Goal: Obtain resource: Download file/media

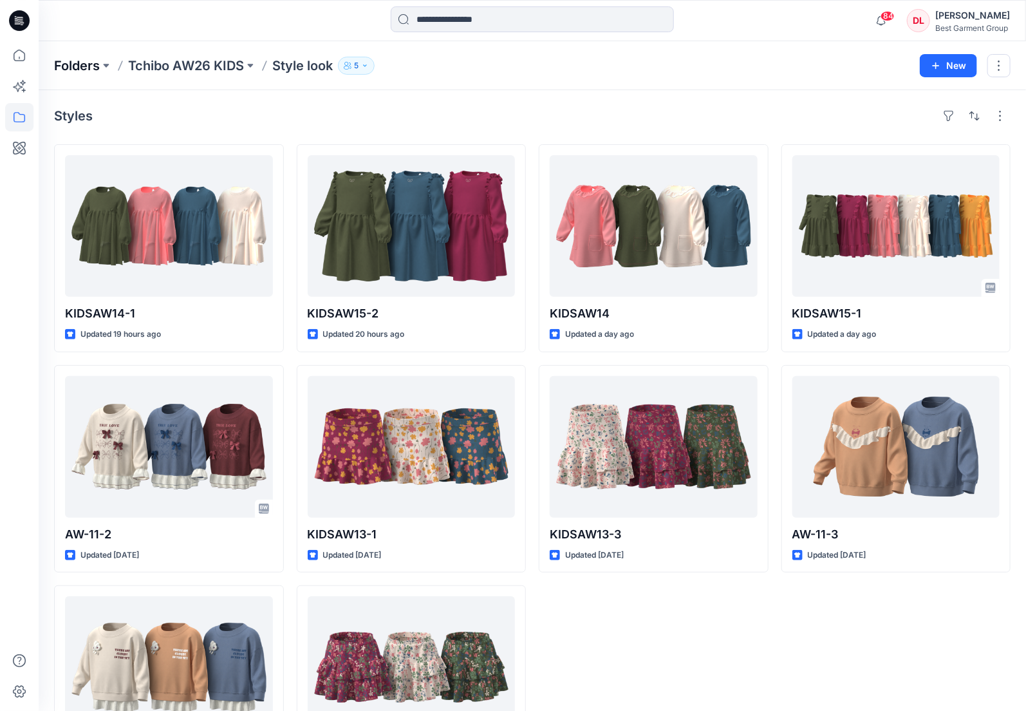
click at [70, 61] on p "Folders" at bounding box center [77, 66] width 46 height 18
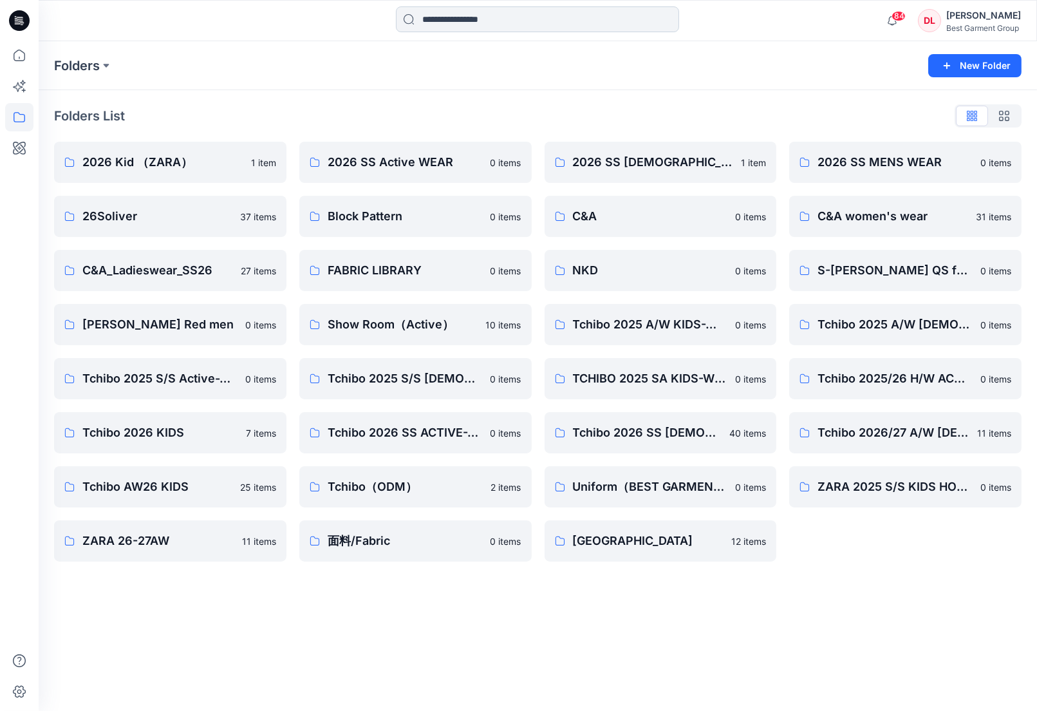
click at [494, 17] on input at bounding box center [537, 19] width 283 height 26
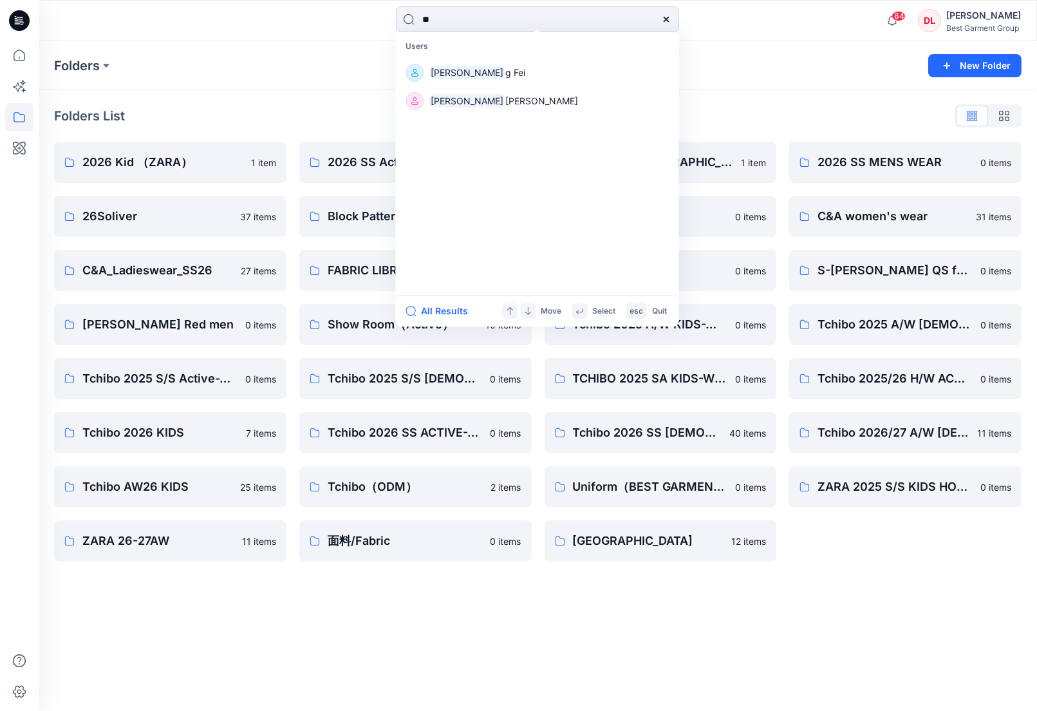
type input "*"
click at [554, 26] on input "*" at bounding box center [537, 19] width 283 height 26
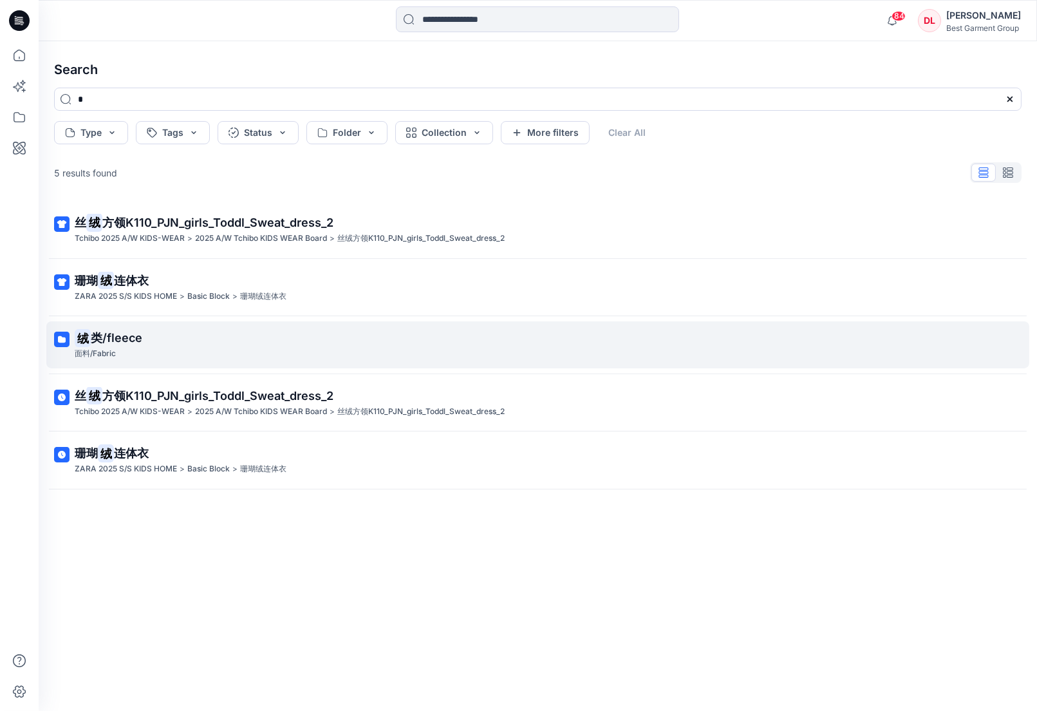
click at [120, 342] on span "类/fleece" at bounding box center [116, 338] width 51 height 14
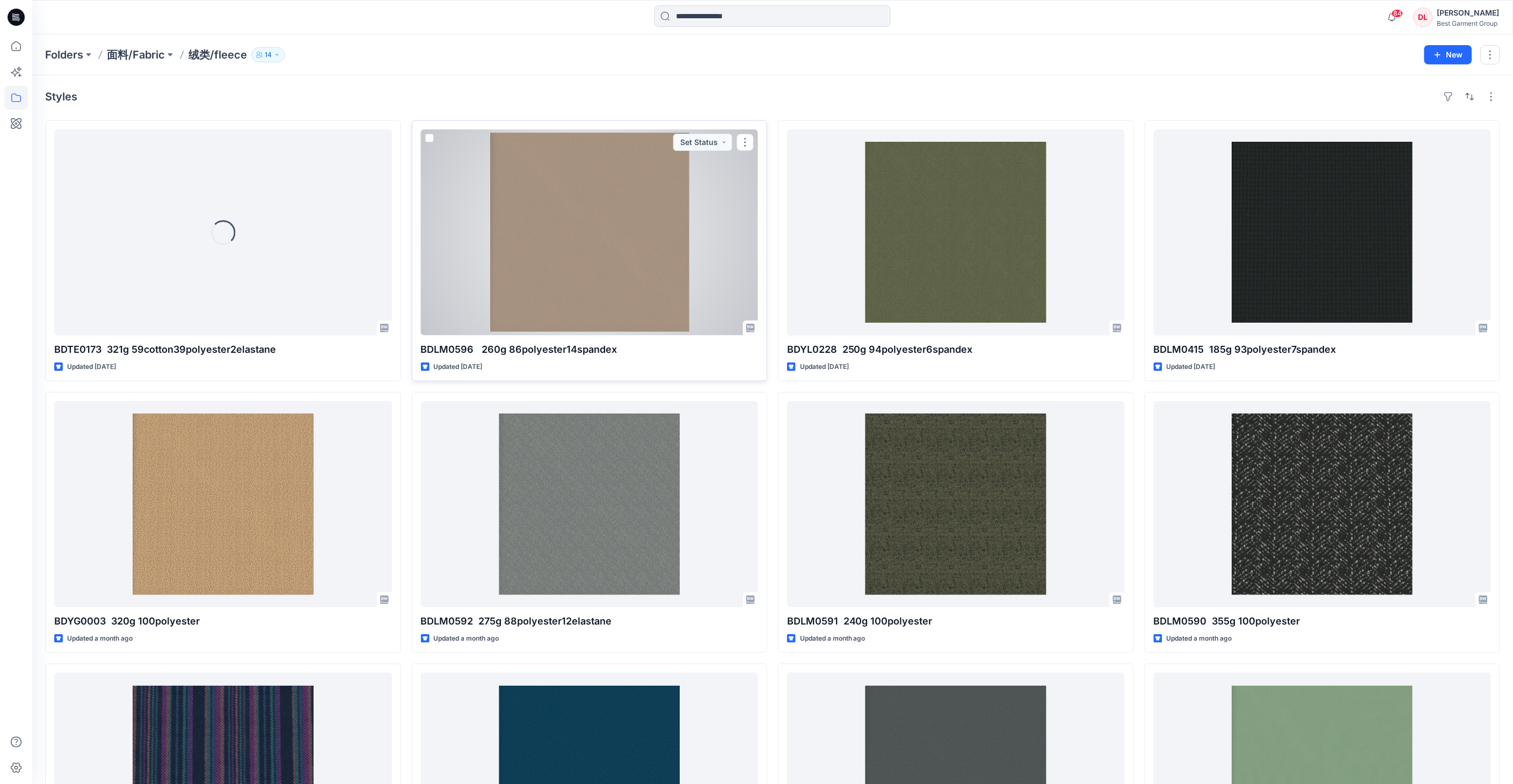
click at [589, 253] on div at bounding box center [590, 232] width 338 height 206
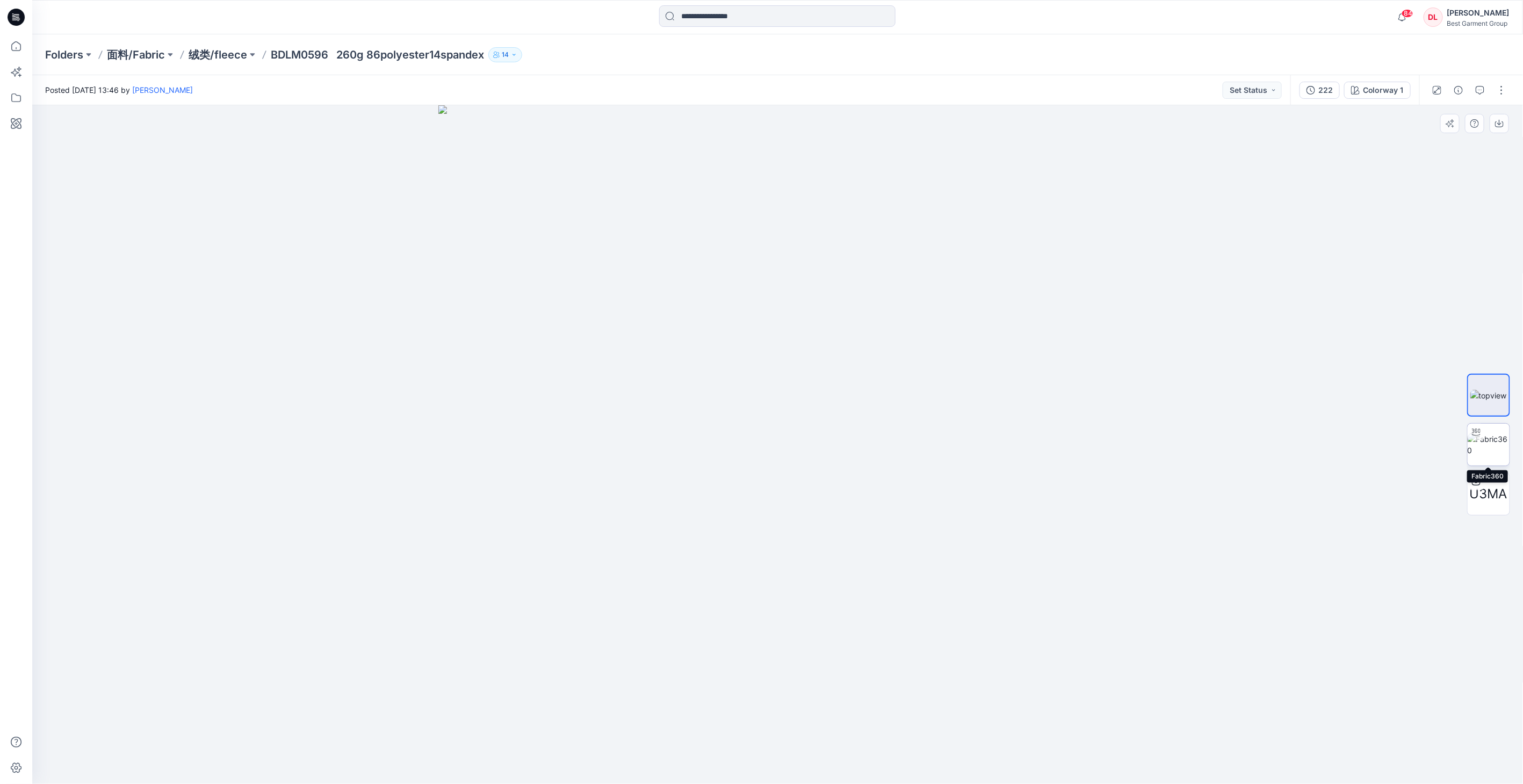
click at [865, 451] on img at bounding box center [1488, 444] width 42 height 23
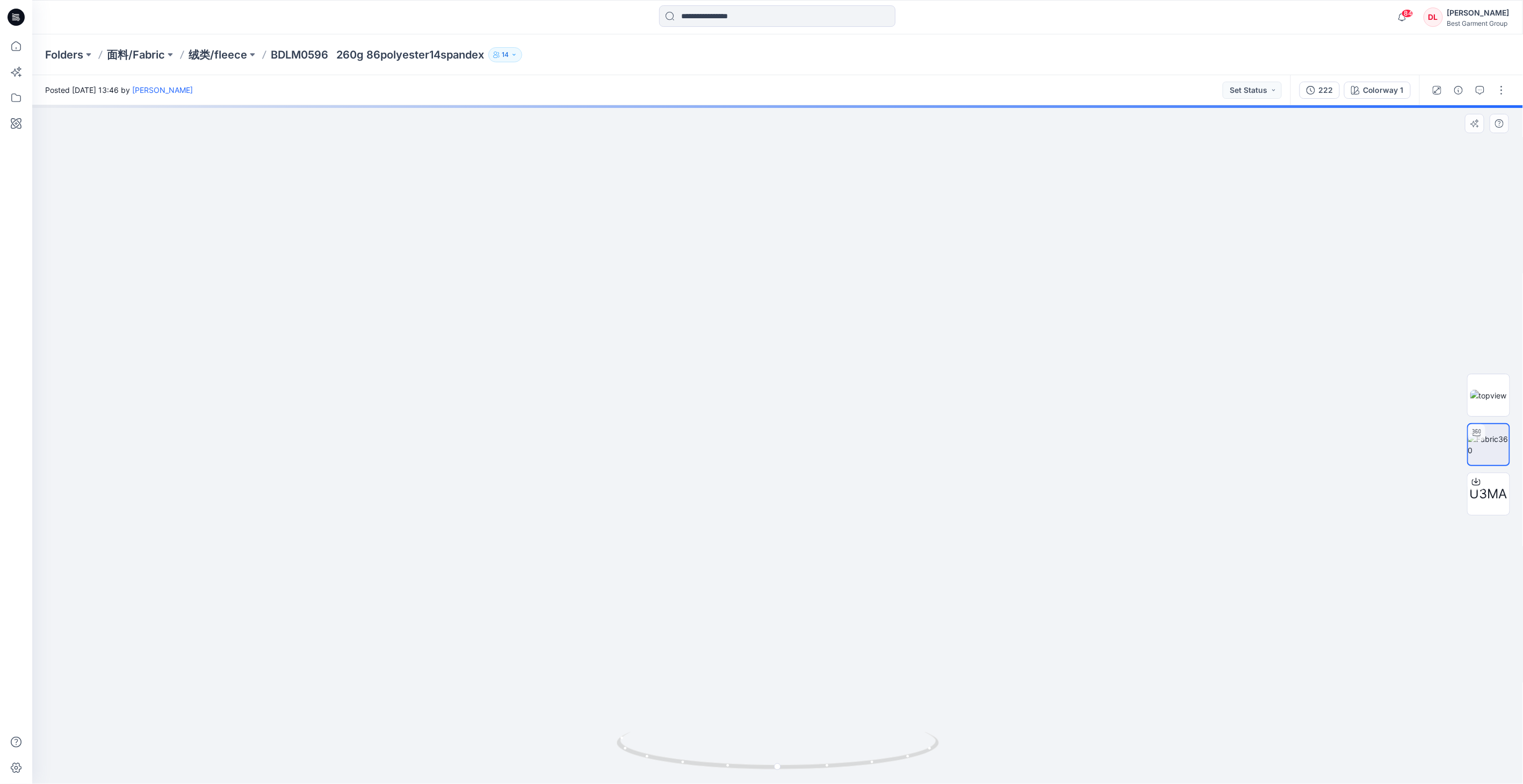
drag, startPoint x: 873, startPoint y: 399, endPoint x: 932, endPoint y: 623, distance: 231.6
click at [865, 592] on img at bounding box center [778, 374] width 1399 height 818
drag, startPoint x: 673, startPoint y: 662, endPoint x: 887, endPoint y: 239, distance: 474.1
click at [865, 239] on img at bounding box center [990, 111] width 1999 height 1346
drag, startPoint x: 823, startPoint y: 515, endPoint x: 834, endPoint y: 330, distance: 185.3
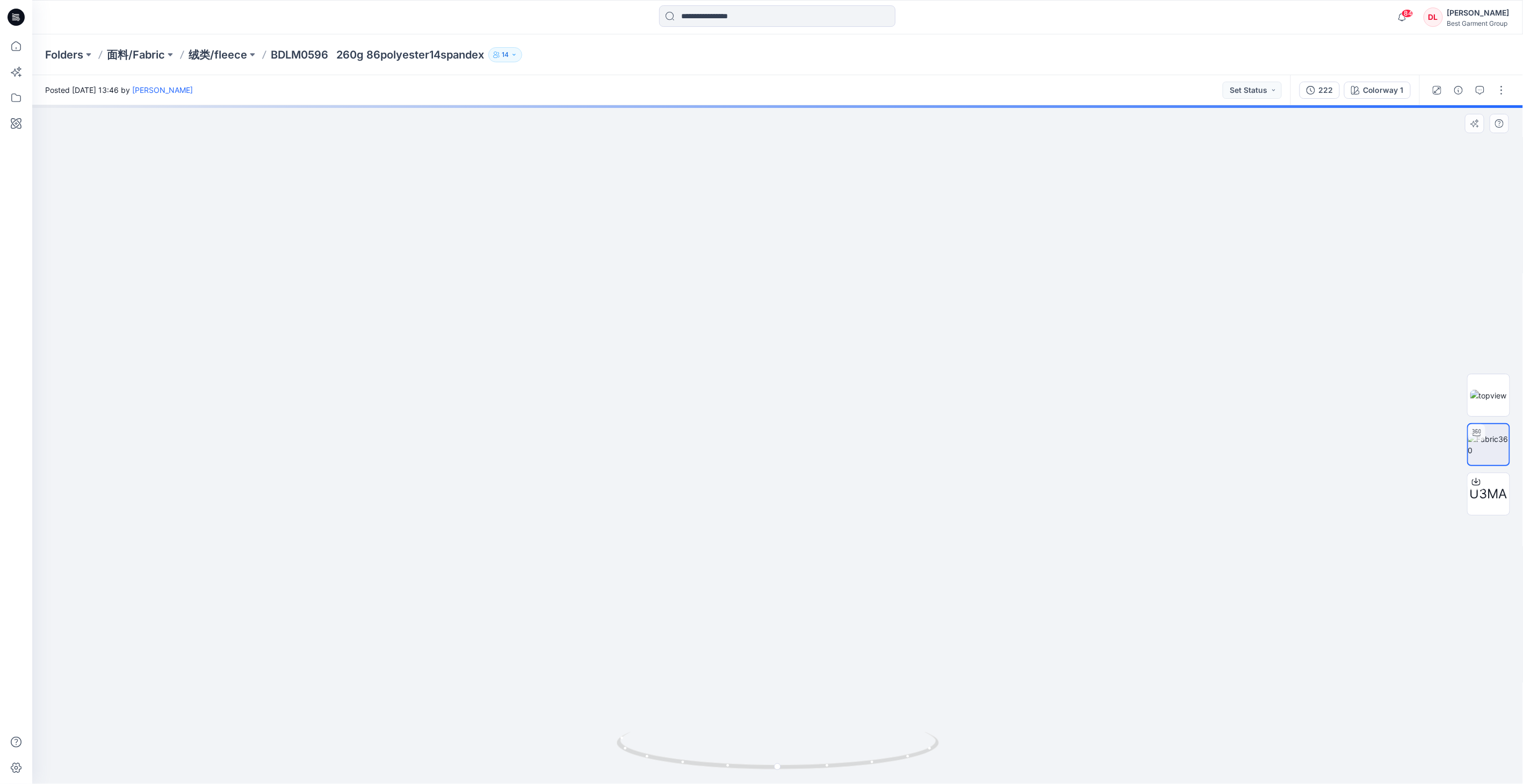
click at [834, 330] on img at bounding box center [1016, 8] width 1999 height 1552
drag, startPoint x: 905, startPoint y: 331, endPoint x: 849, endPoint y: 618, distance: 292.4
click at [849, 592] on img at bounding box center [784, 213] width 1519 height 1141
drag, startPoint x: 844, startPoint y: 465, endPoint x: 849, endPoint y: 593, distance: 128.1
click at [847, 592] on img at bounding box center [768, 362] width 1519 height 843
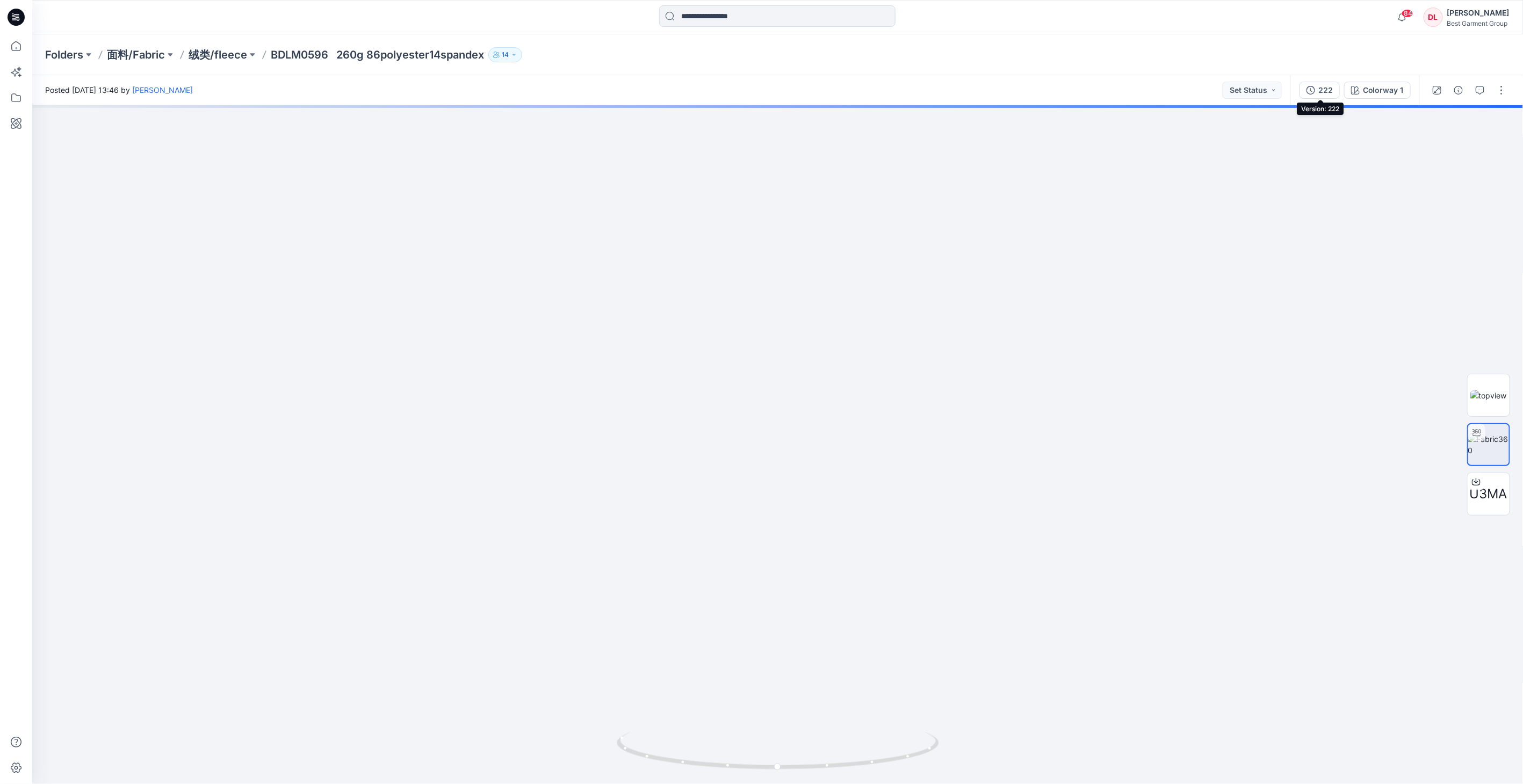
click at [865, 93] on div "222" at bounding box center [1324, 90] width 14 height 12
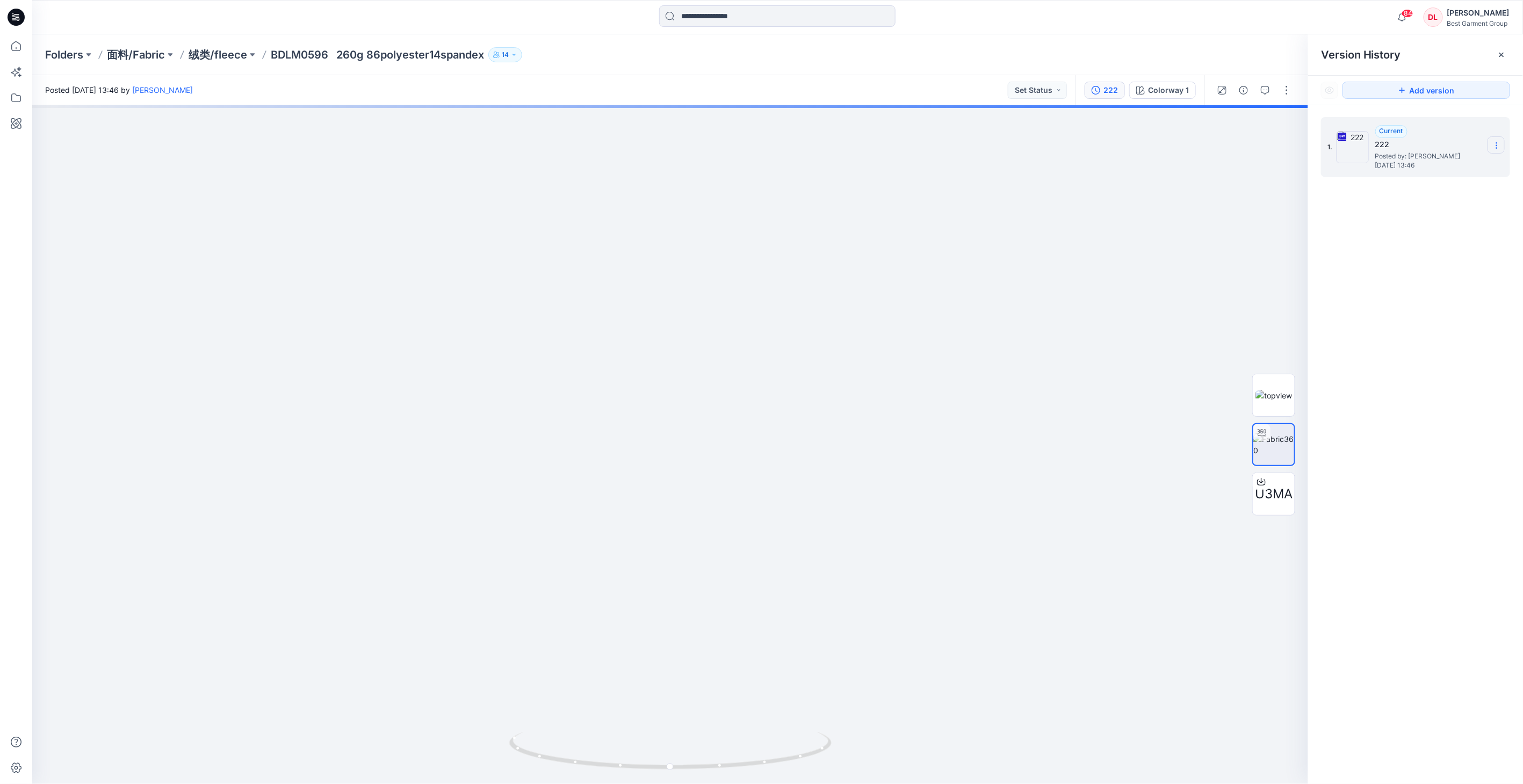
click at [865, 143] on icon at bounding box center [1496, 145] width 8 height 8
click at [865, 167] on span "Download Source BW File" at bounding box center [1441, 166] width 89 height 13
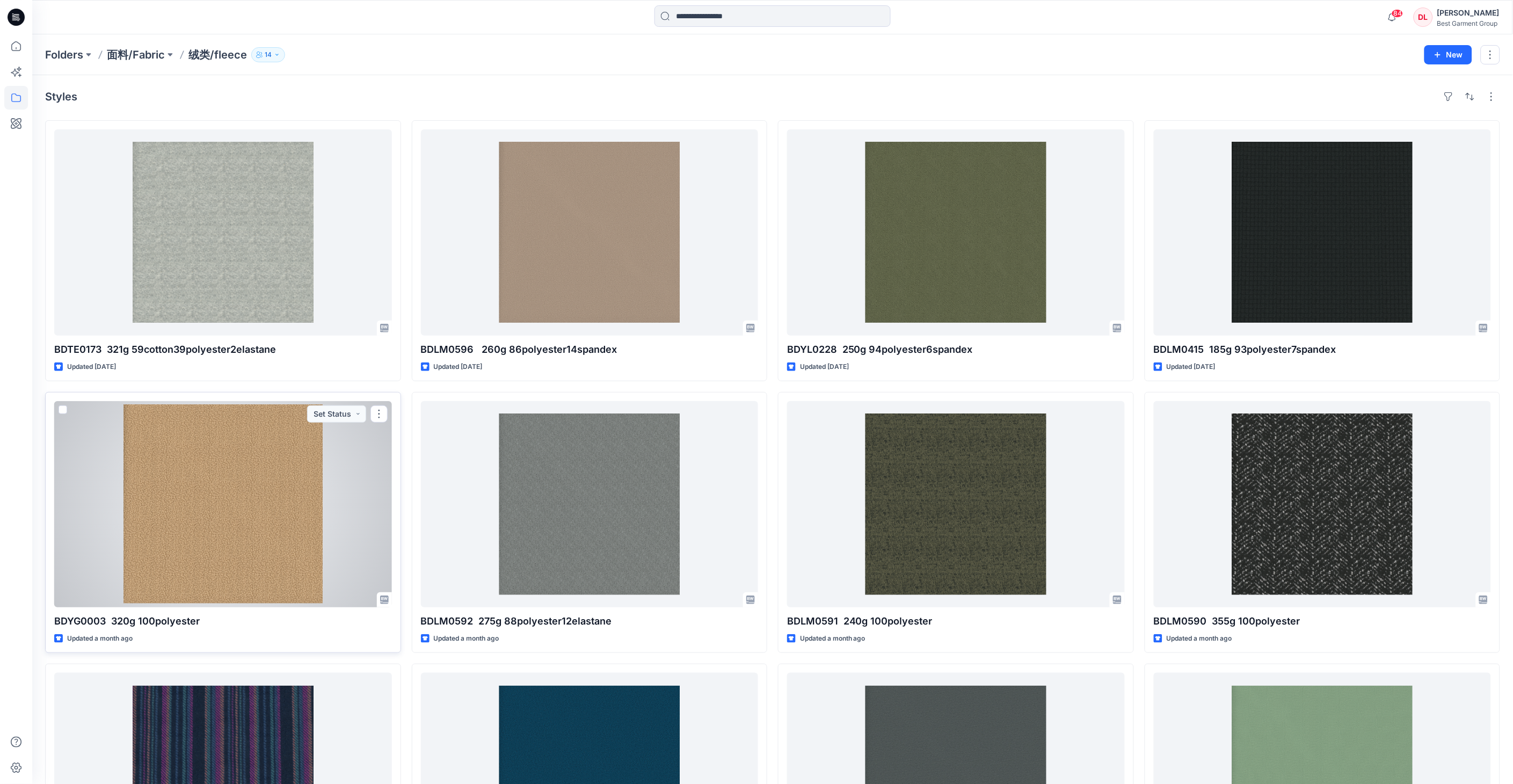
click at [207, 475] on div at bounding box center [223, 504] width 338 height 206
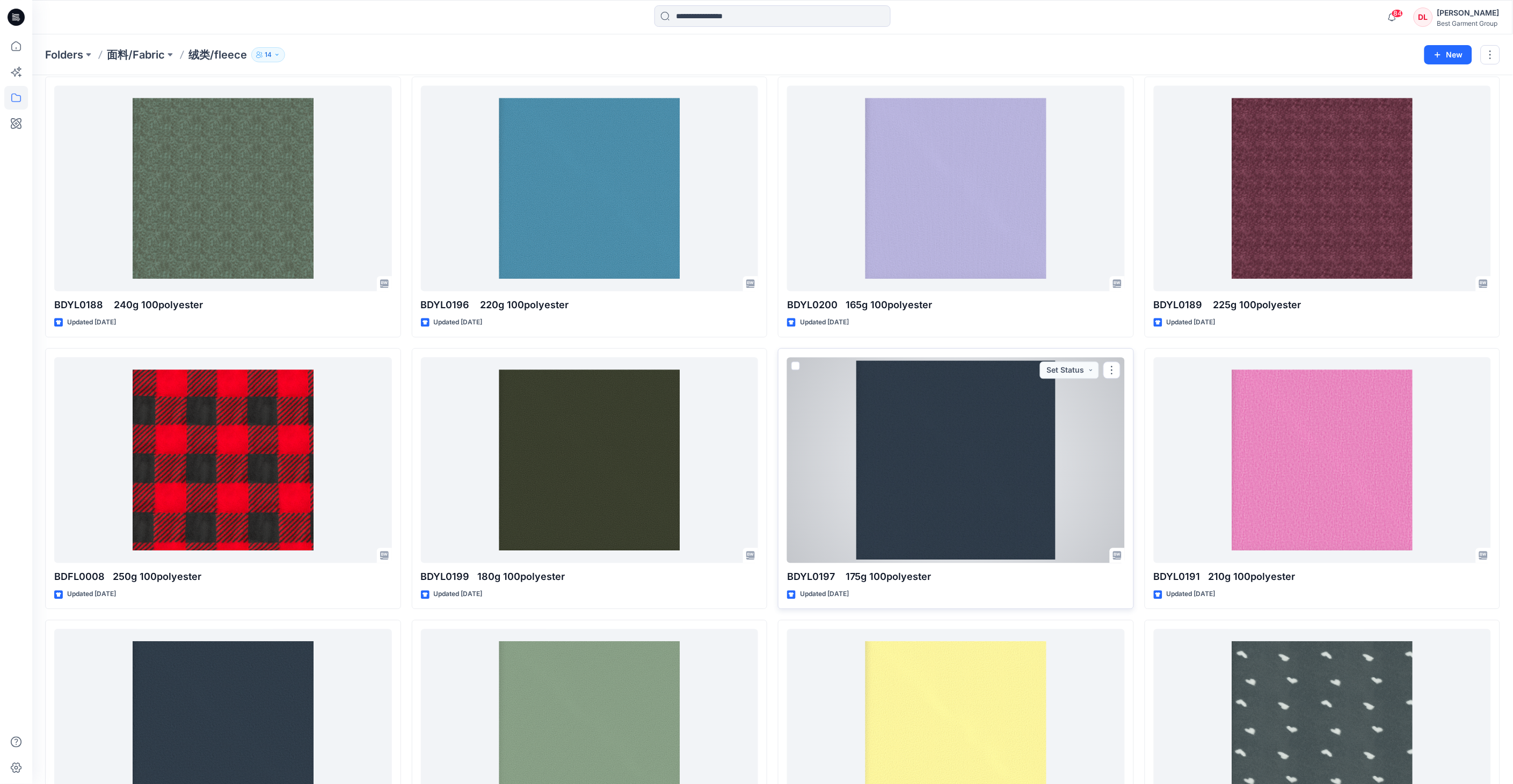
scroll to position [894, 0]
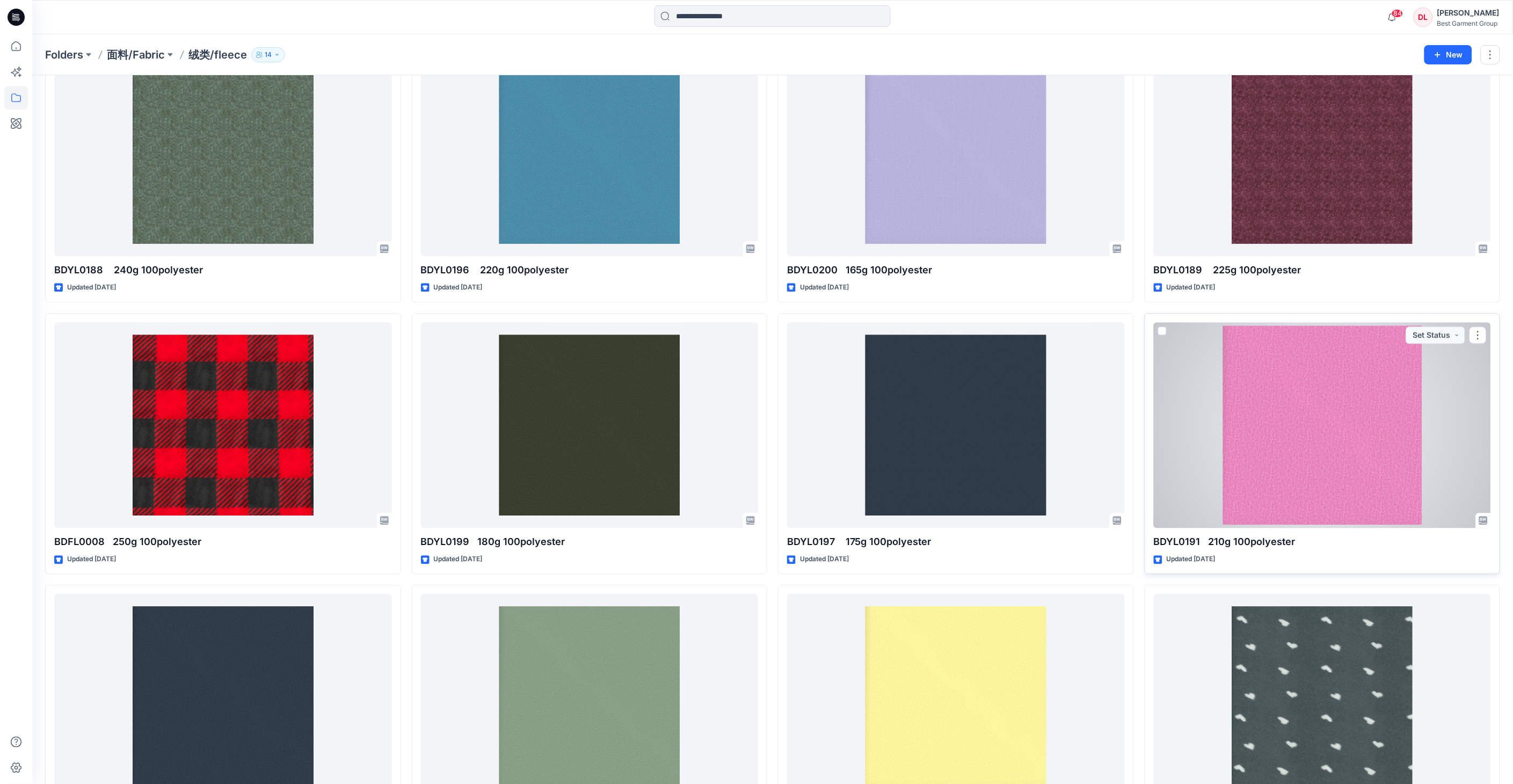
click at [864, 455] on div at bounding box center [1322, 425] width 338 height 206
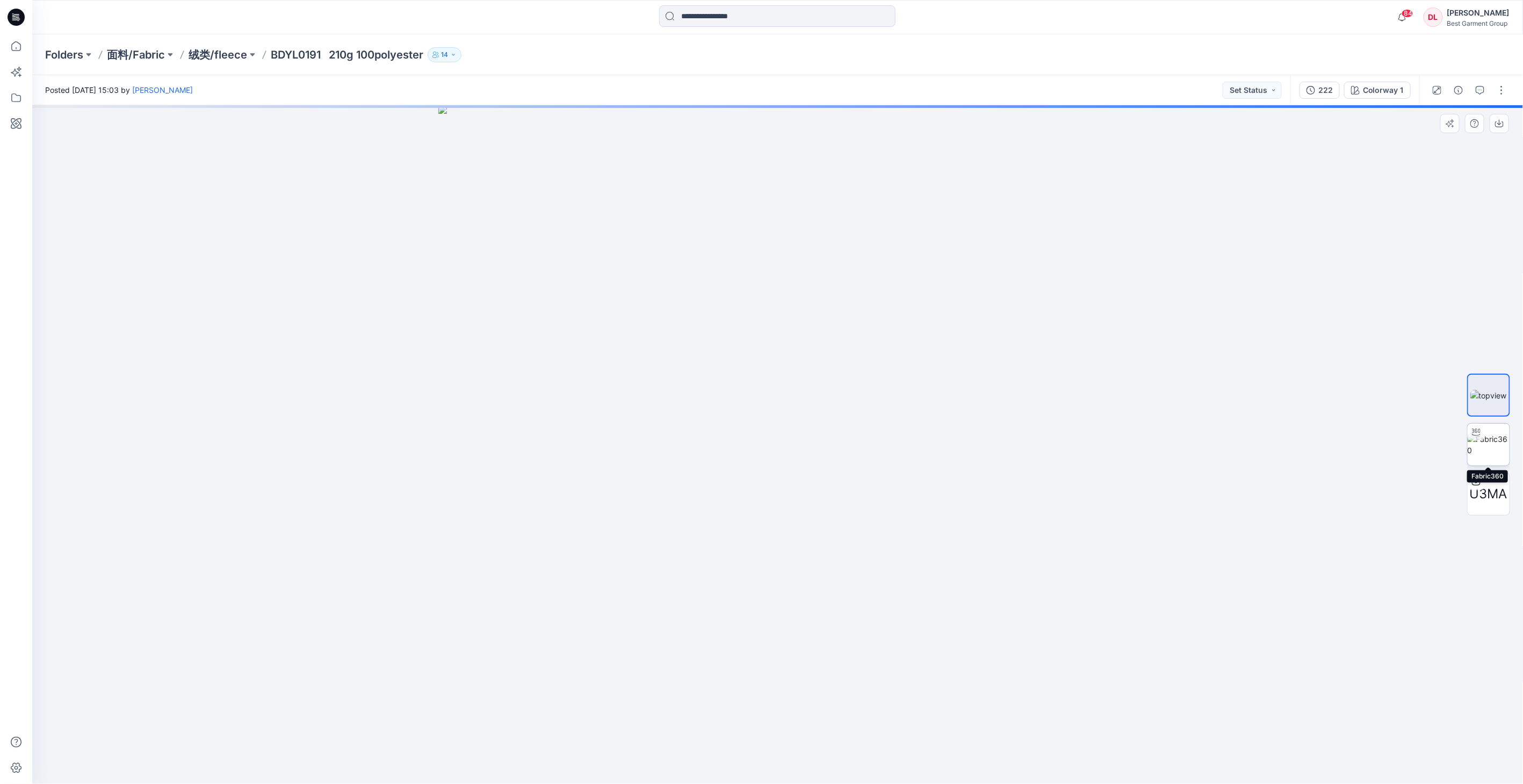
click at [865, 445] on img at bounding box center [1488, 444] width 42 height 23
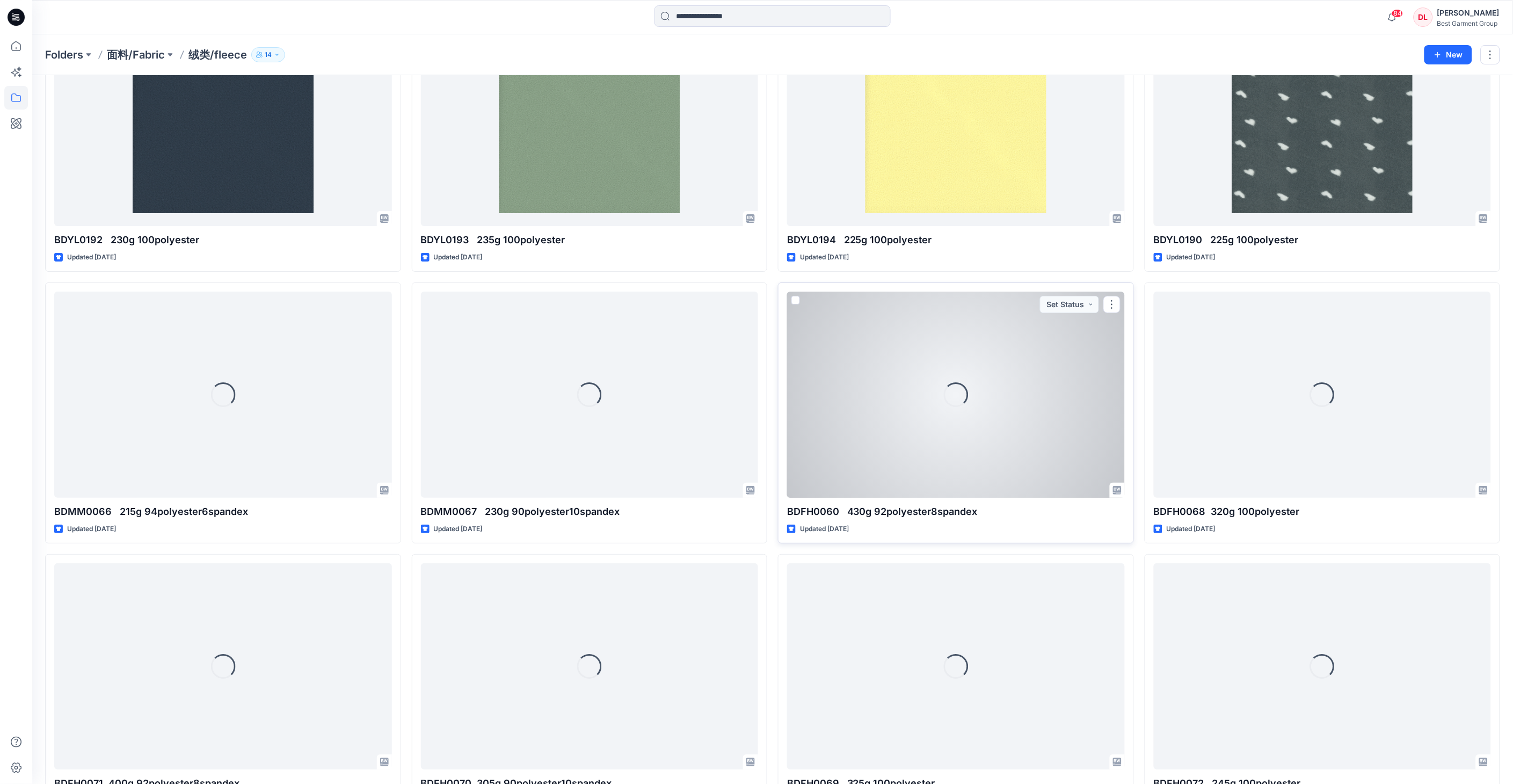
scroll to position [1425, 0]
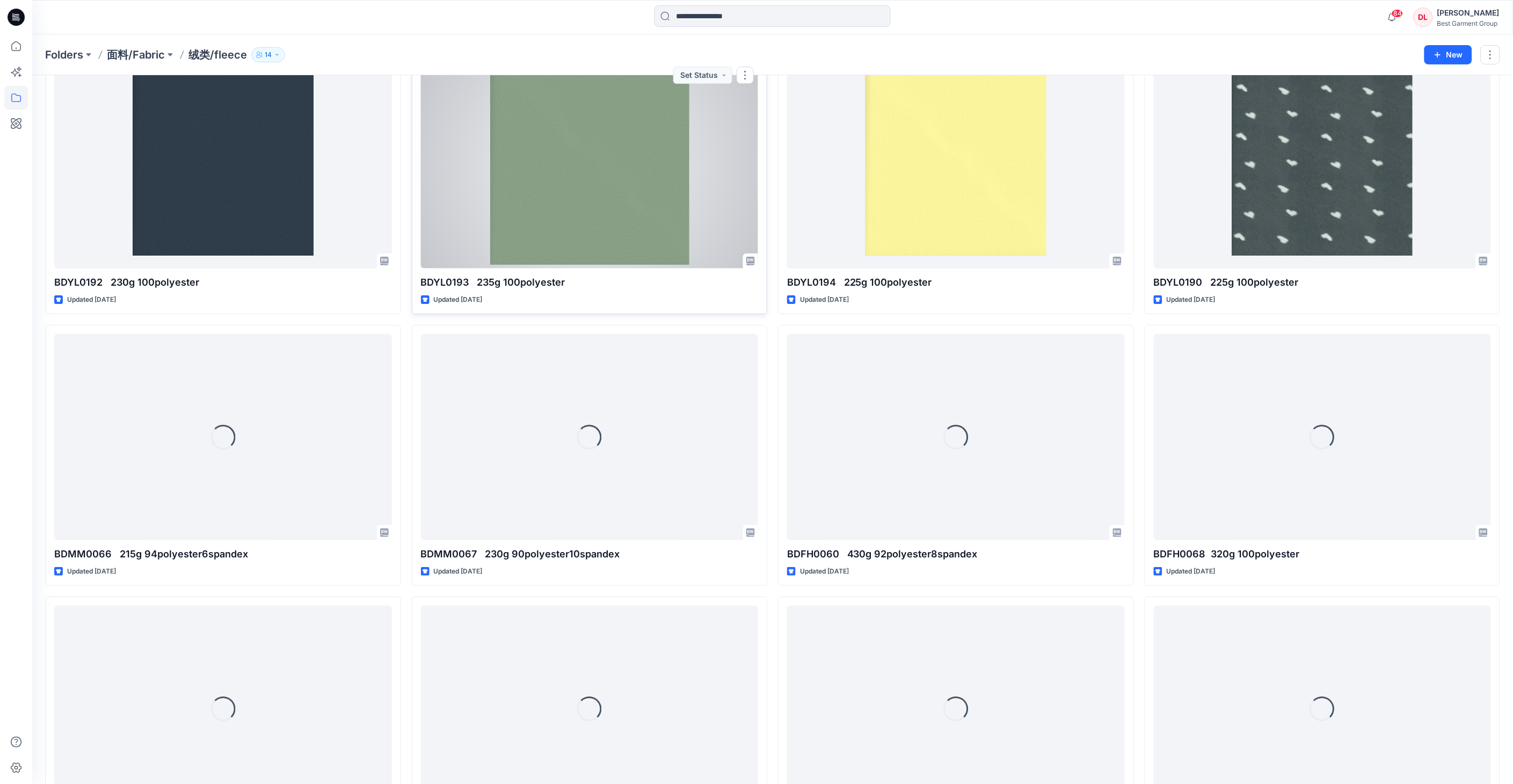
click at [596, 222] on div at bounding box center [590, 165] width 338 height 206
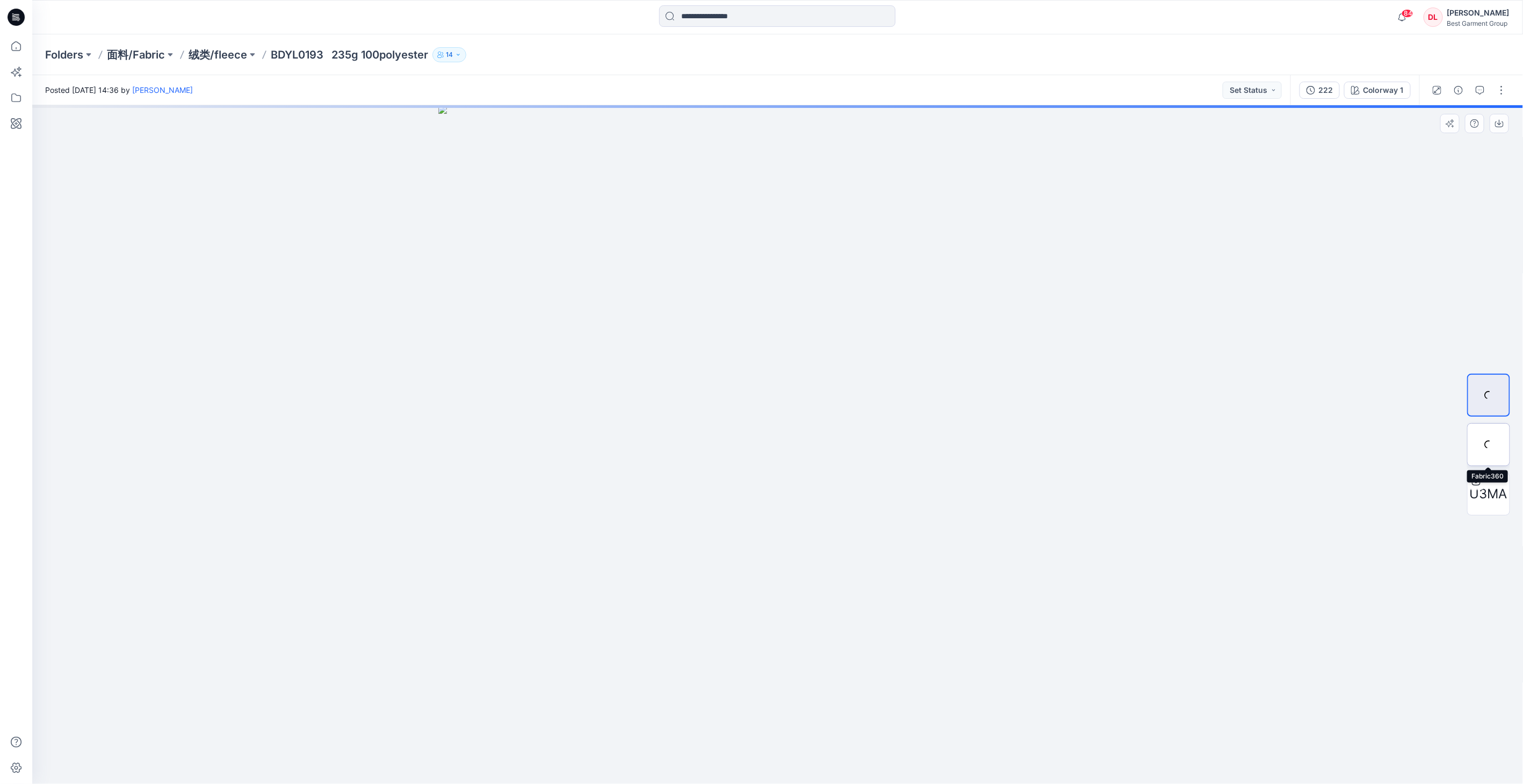
click at [865, 451] on div at bounding box center [1488, 444] width 43 height 43
drag, startPoint x: 846, startPoint y: 314, endPoint x: 896, endPoint y: 598, distance: 288.4
click at [865, 592] on img at bounding box center [792, 340] width 1519 height 887
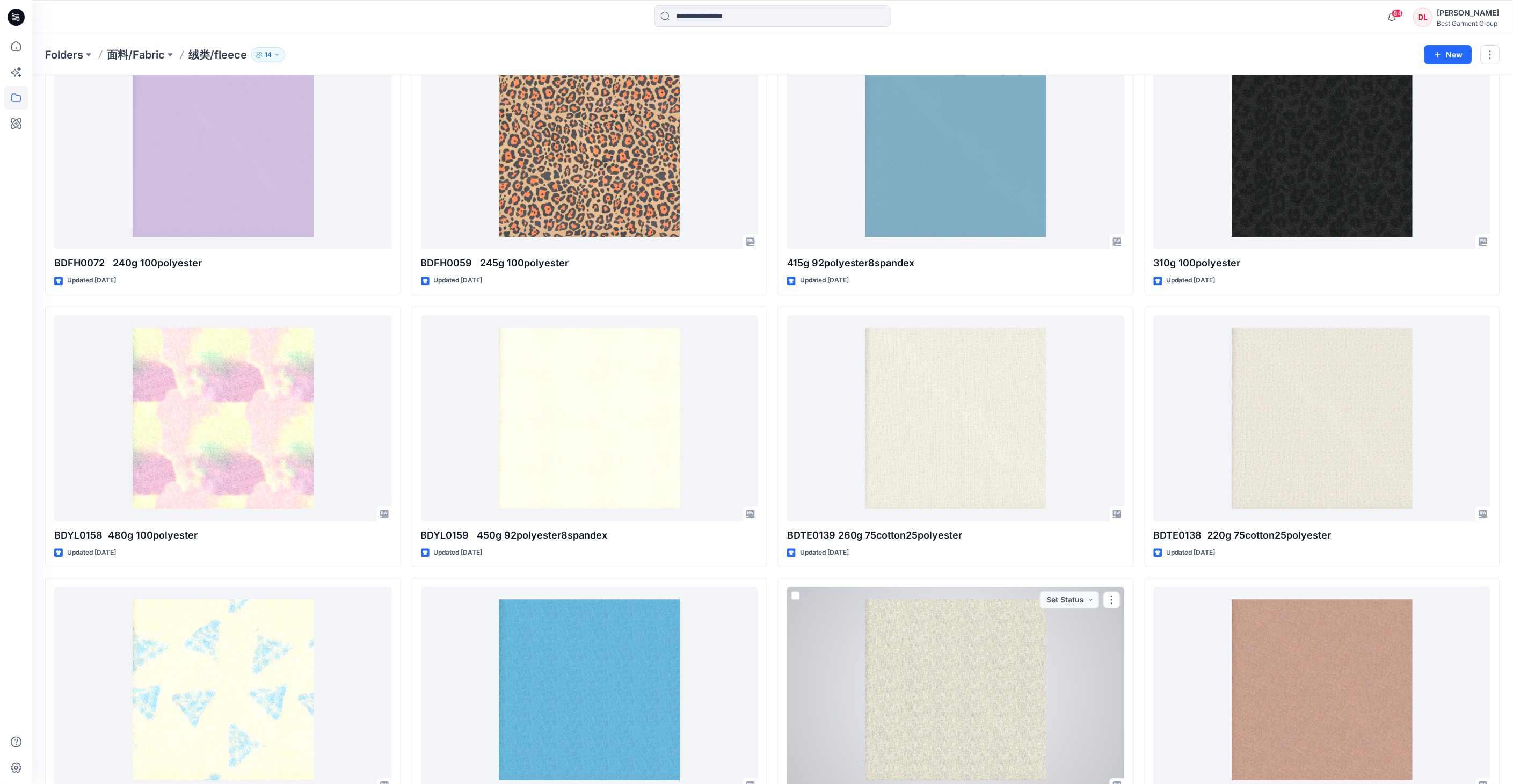
scroll to position [2500, 0]
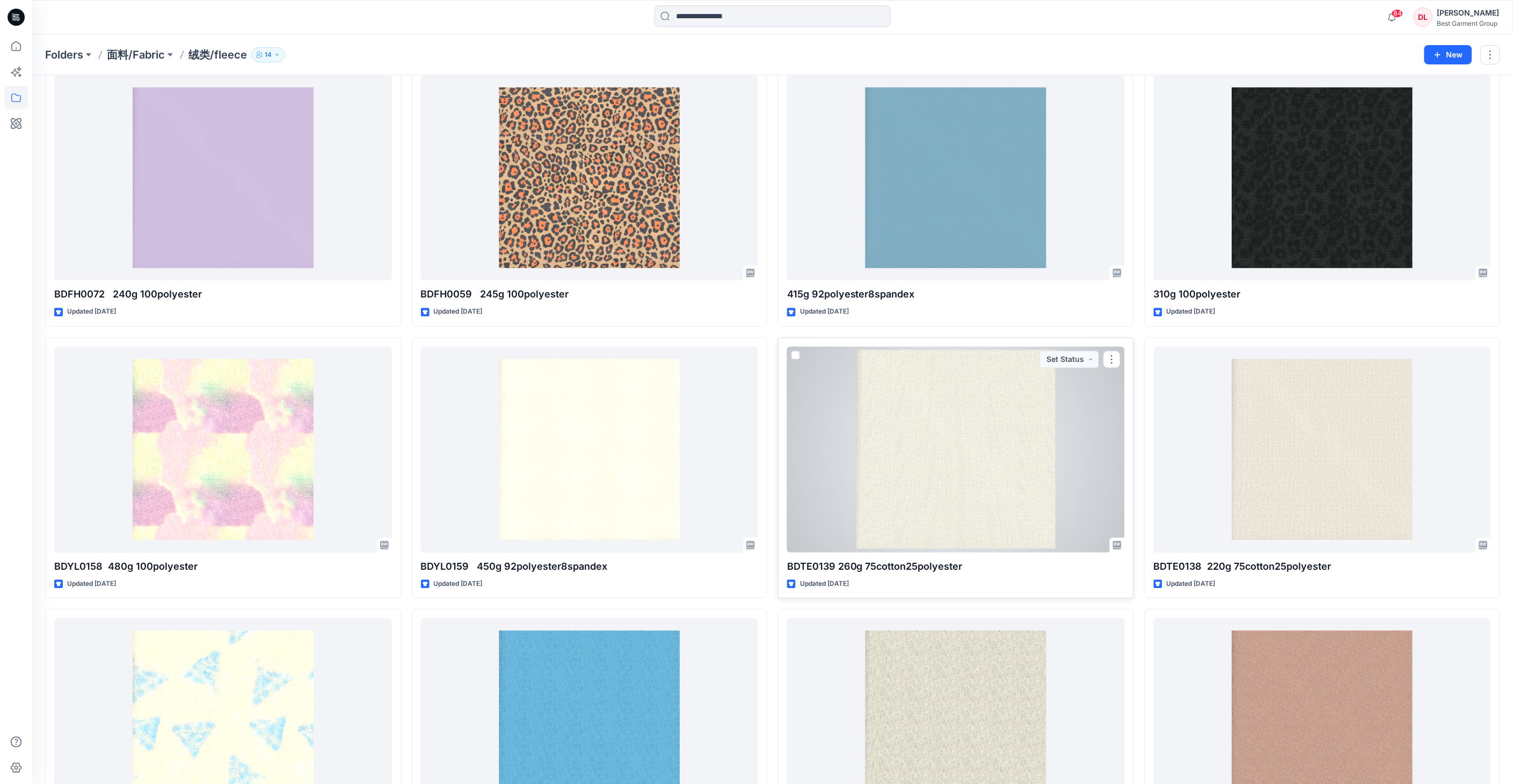
click at [864, 425] on div at bounding box center [956, 450] width 338 height 206
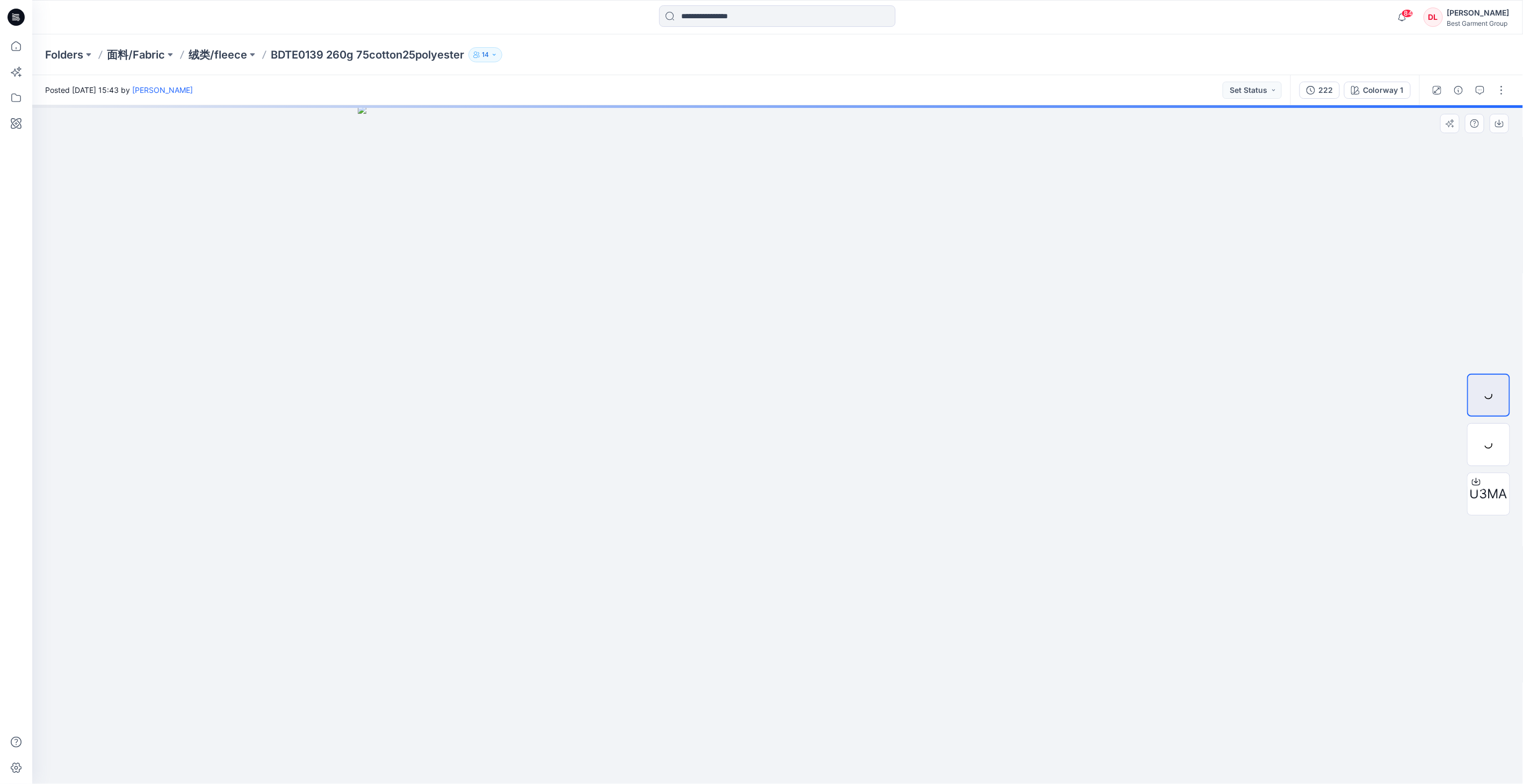
drag, startPoint x: 971, startPoint y: 403, endPoint x: 865, endPoint y: 701, distance: 316.3
click at [865, 592] on img at bounding box center [778, 445] width 840 height 679
click at [865, 449] on div at bounding box center [1488, 444] width 43 height 43
drag, startPoint x: 783, startPoint y: 249, endPoint x: 764, endPoint y: 502, distance: 253.7
click at [764, 505] on img at bounding box center [777, 445] width 919 height 679
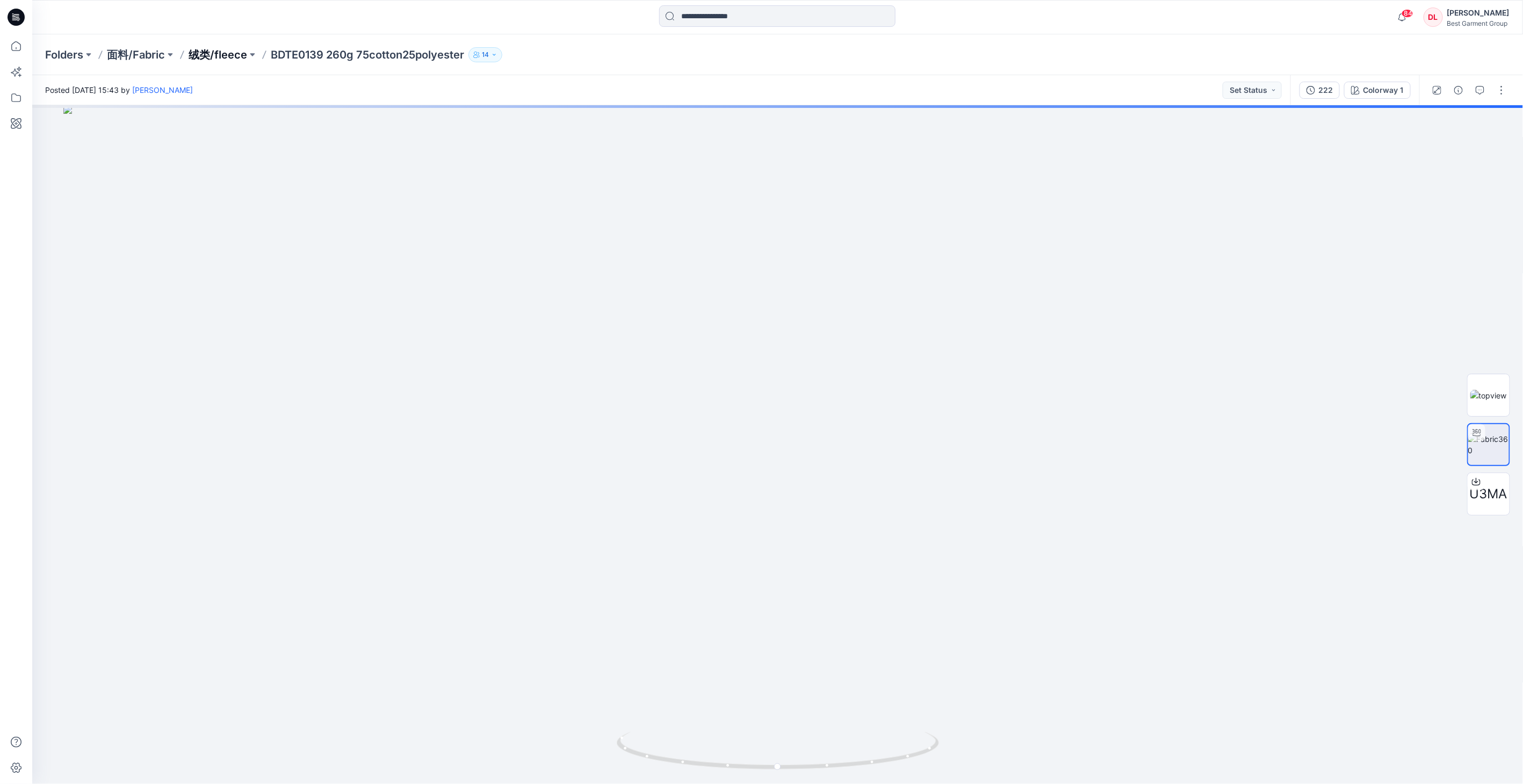
click at [224, 57] on p "绒类/fleece" at bounding box center [218, 55] width 58 height 15
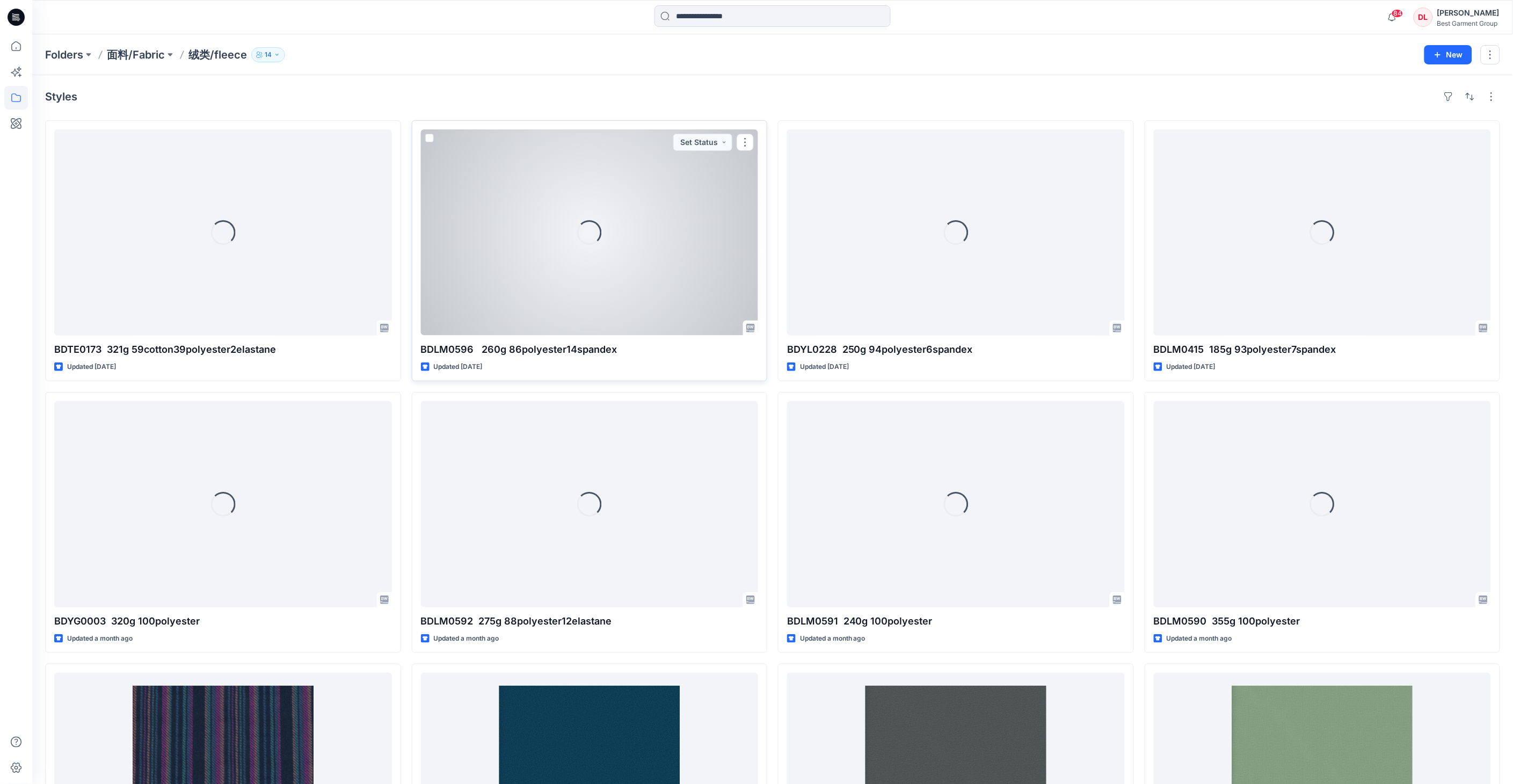
click at [632, 264] on div "Loading..." at bounding box center [590, 232] width 338 height 206
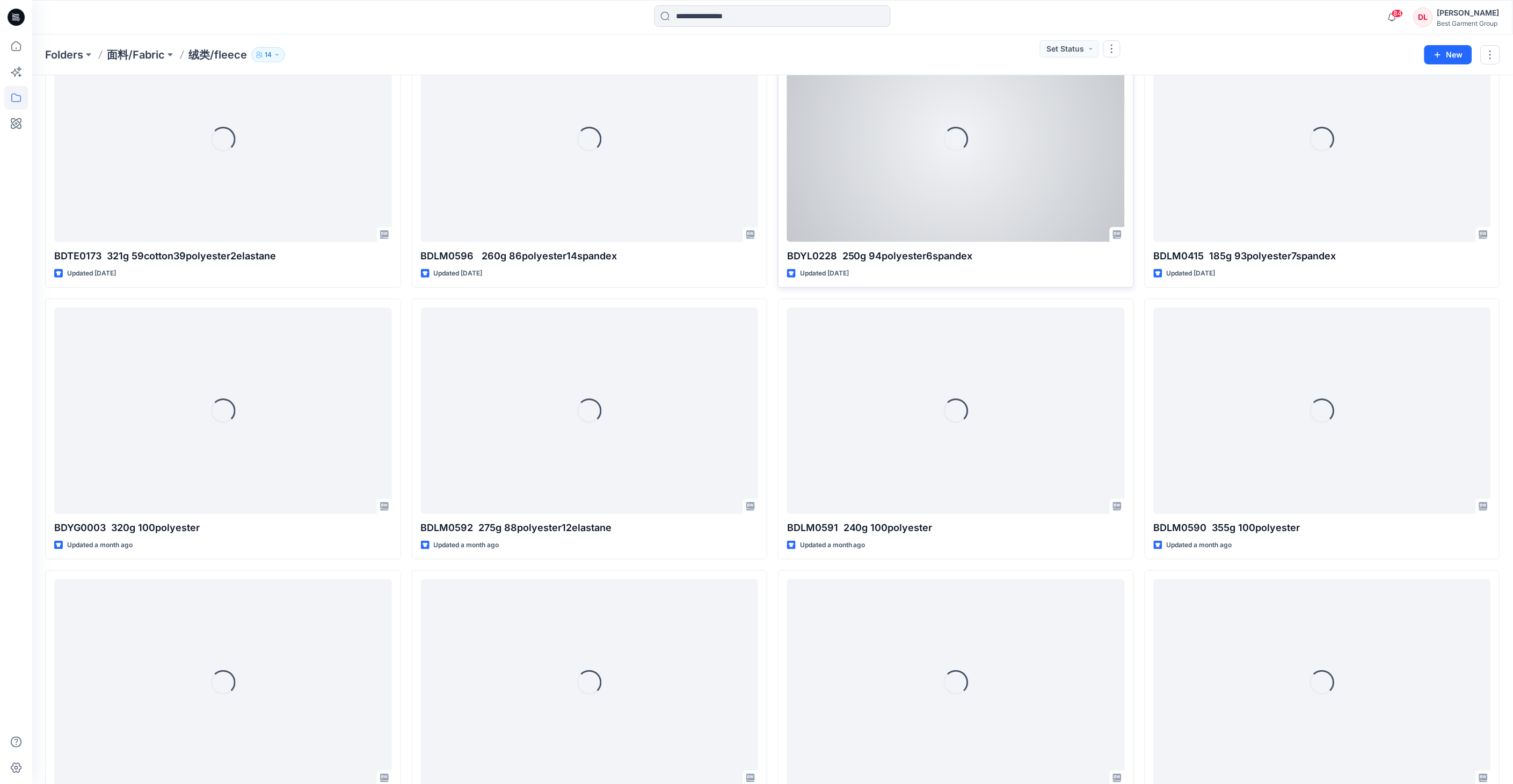
scroll to position [119, 0]
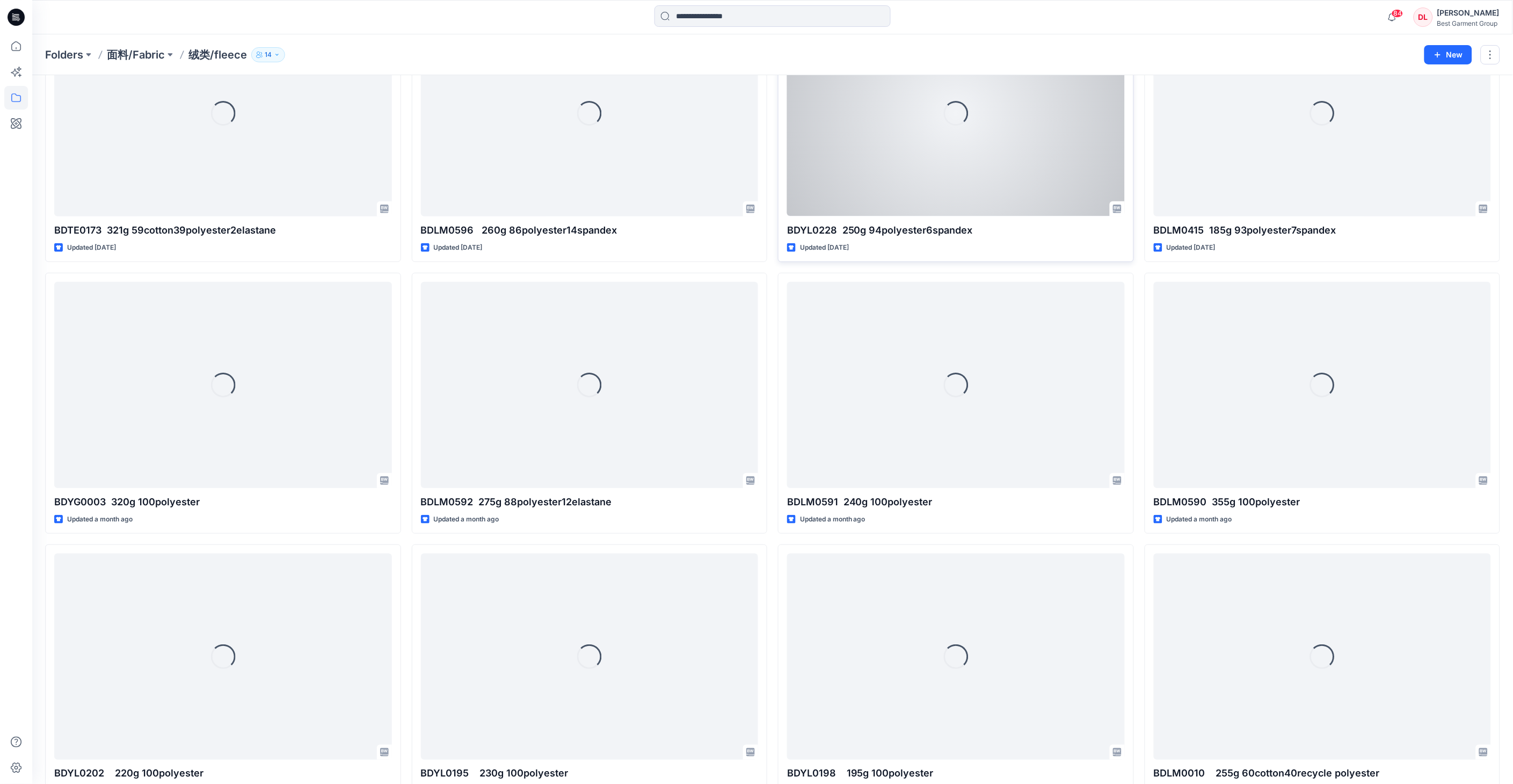
click at [864, 161] on div "Loading..." at bounding box center [956, 113] width 338 height 206
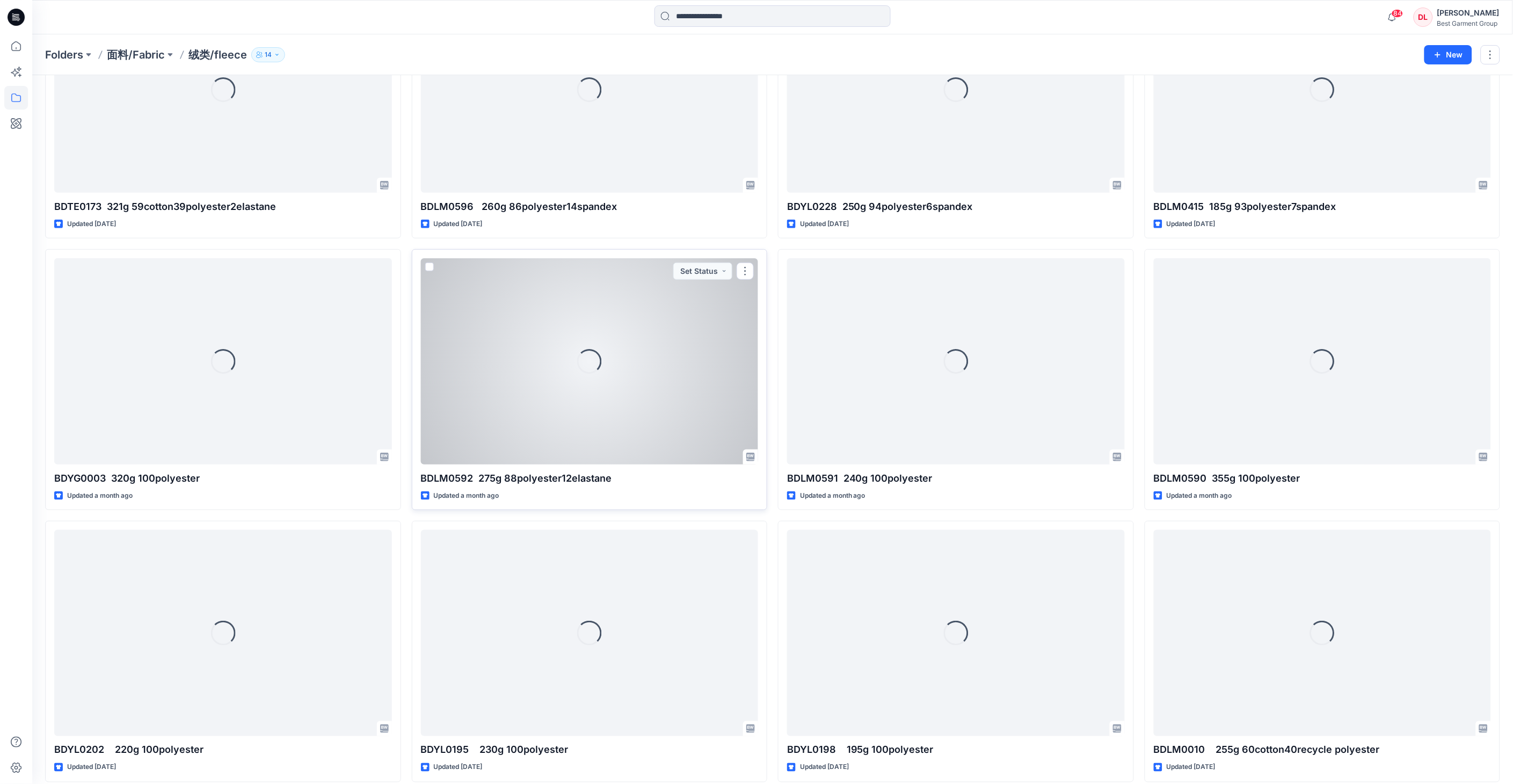
scroll to position [178, 0]
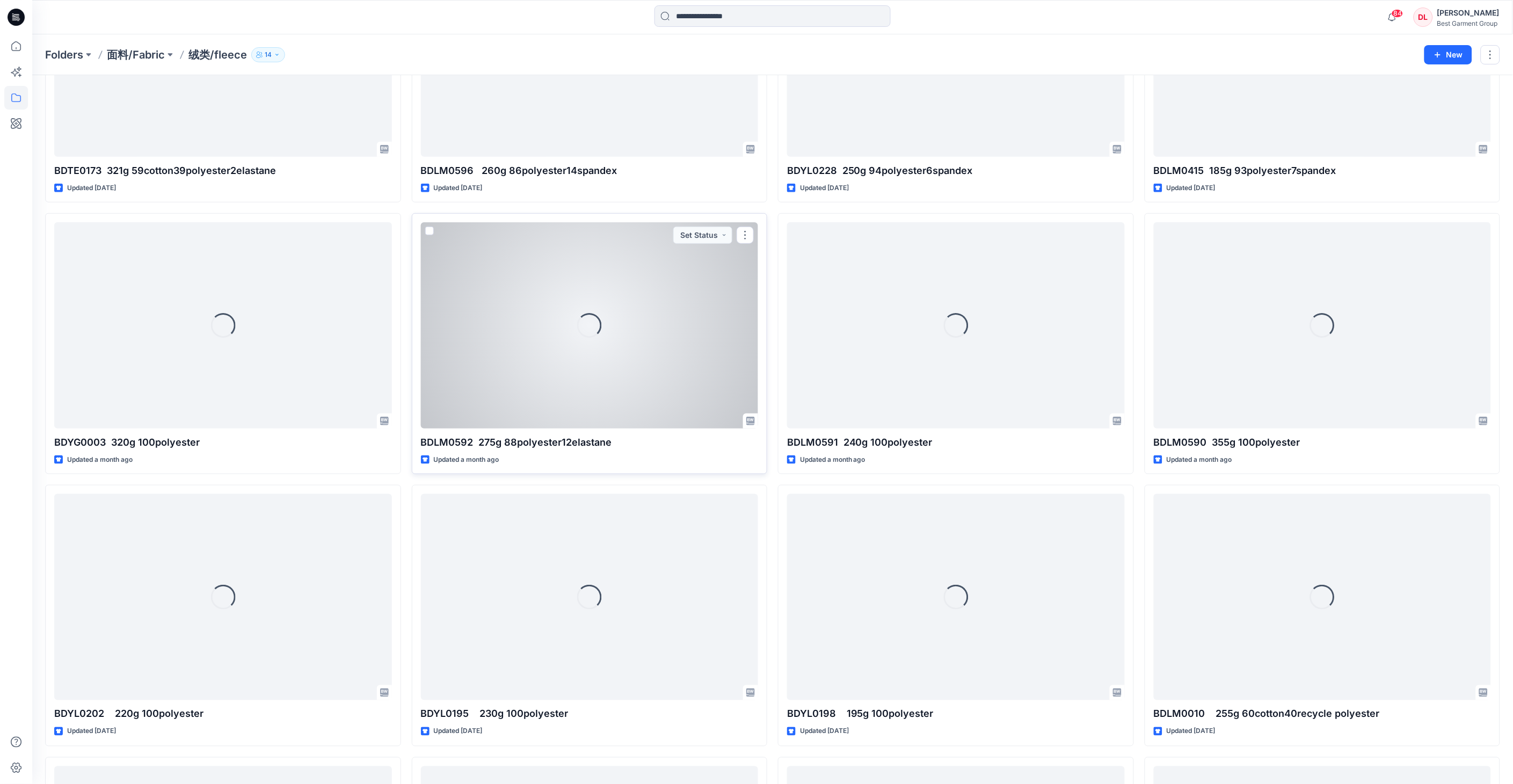
click at [687, 395] on div "Loading..." at bounding box center [590, 324] width 338 height 206
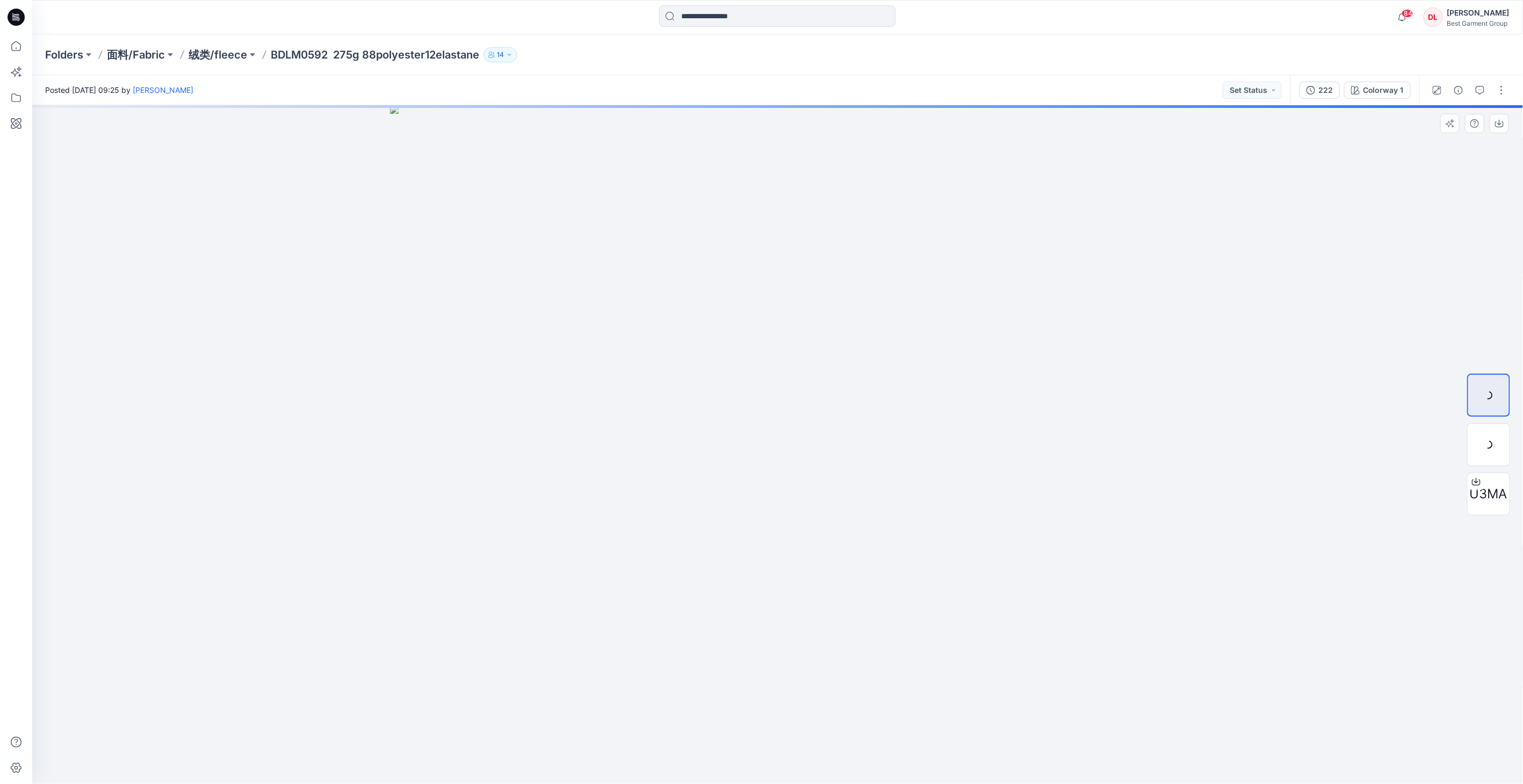
drag, startPoint x: 964, startPoint y: 184, endPoint x: 937, endPoint y: 582, distance: 398.9
click at [865, 586] on img at bounding box center [777, 445] width 775 height 679
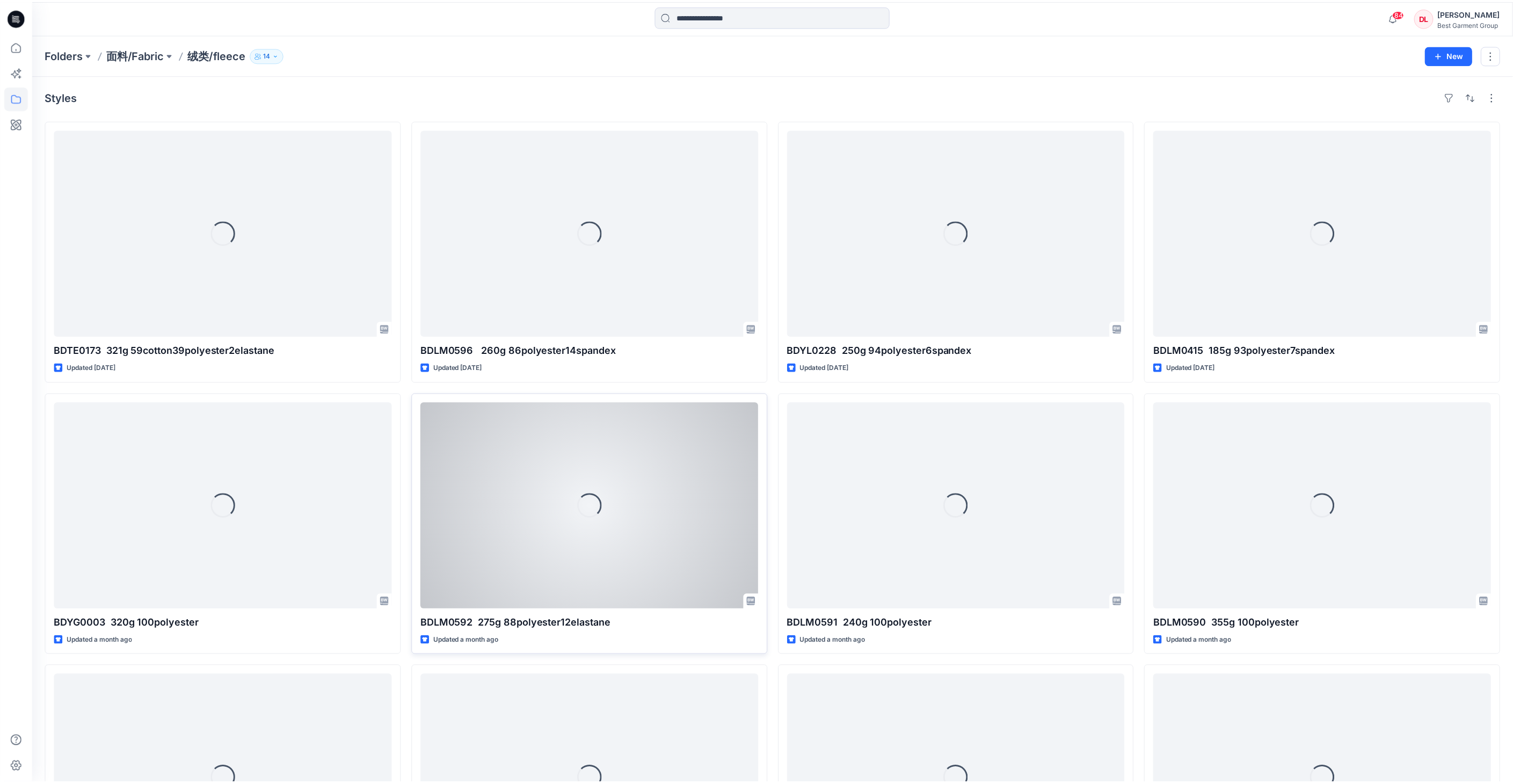
scroll to position [178, 0]
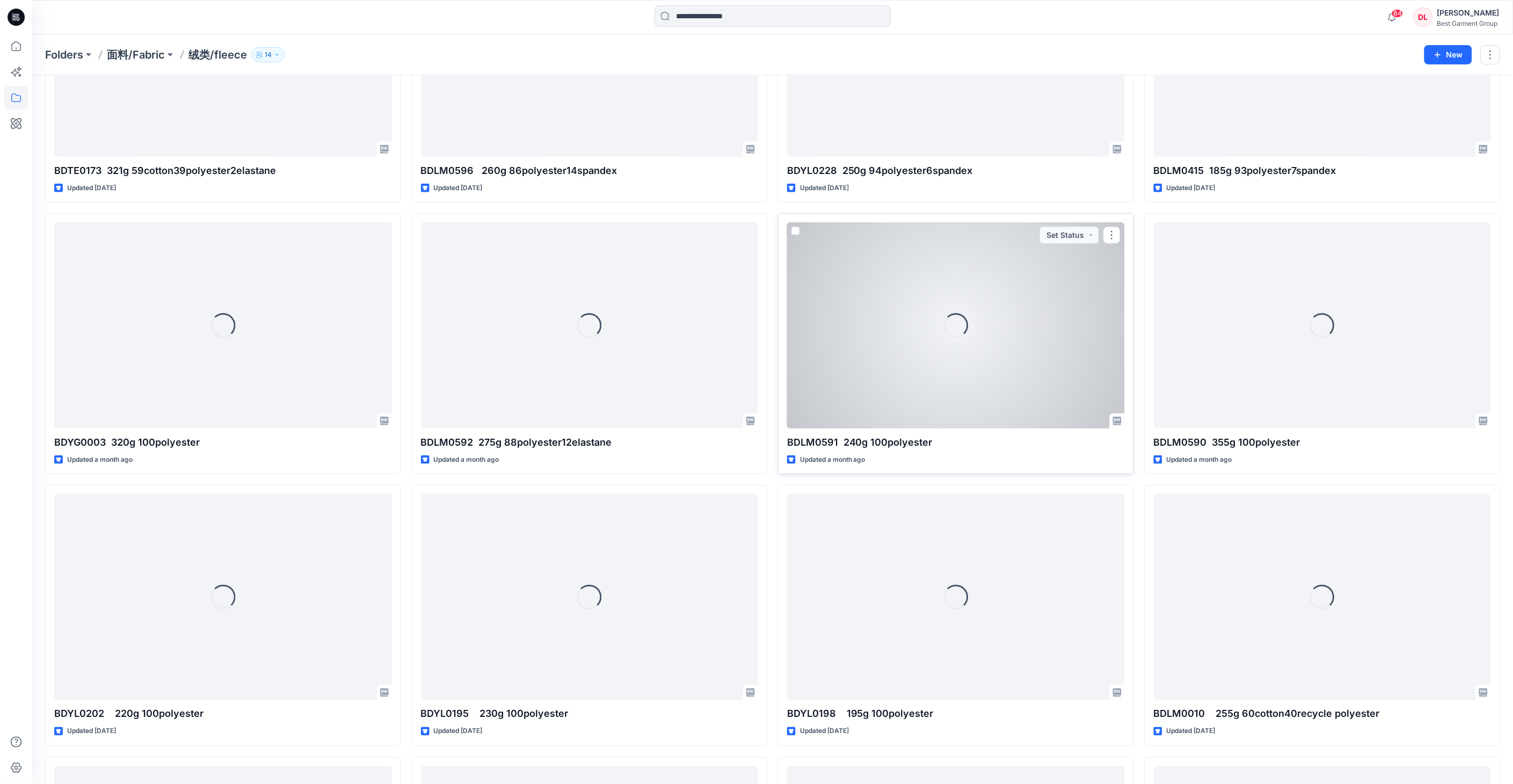
click at [864, 373] on div "Loading..." at bounding box center [956, 324] width 338 height 206
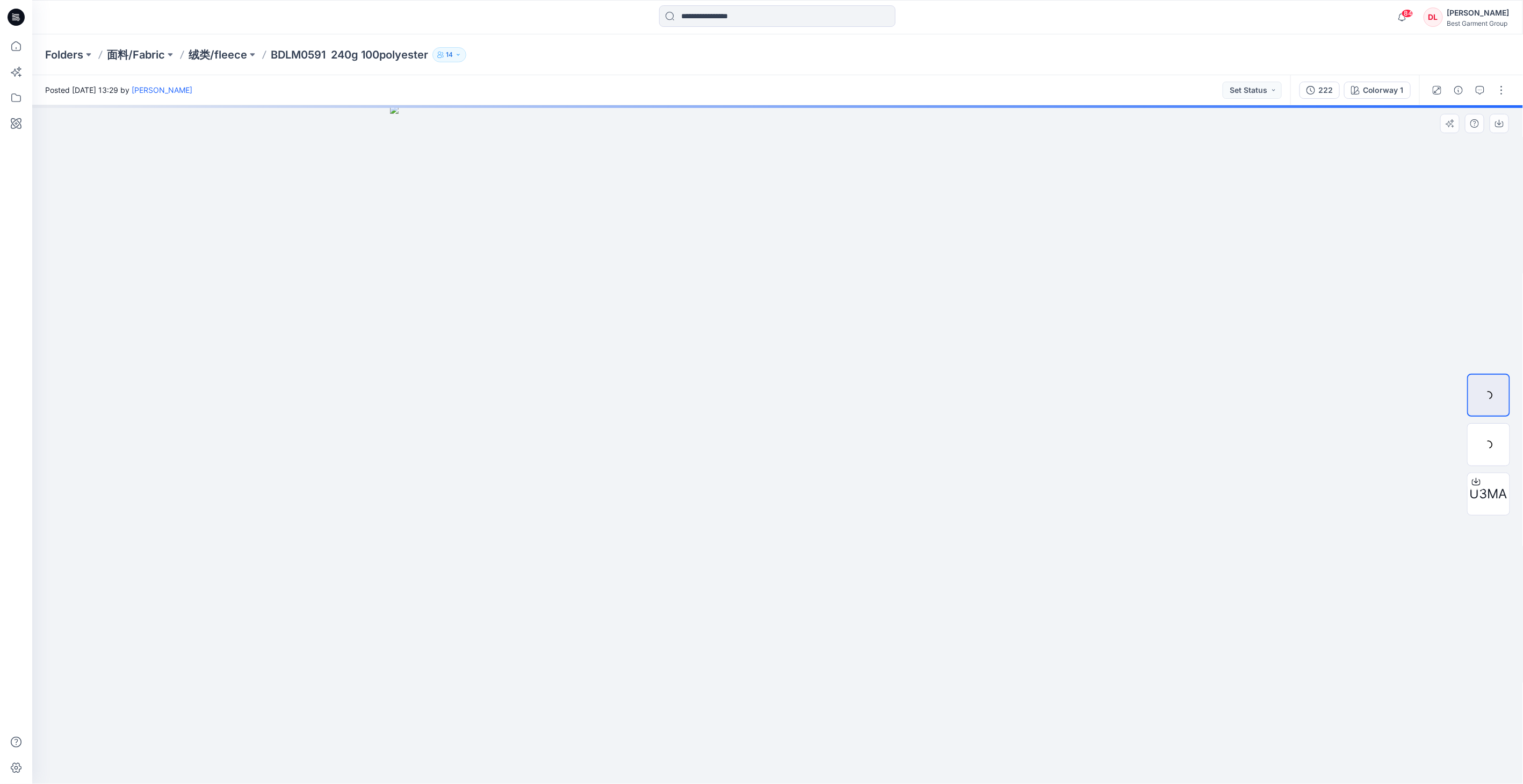
drag, startPoint x: 953, startPoint y: 307, endPoint x: 884, endPoint y: 734, distance: 432.5
click at [865, 592] on img at bounding box center [777, 445] width 775 height 679
click at [865, 438] on div at bounding box center [1488, 444] width 43 height 43
drag, startPoint x: 842, startPoint y: 353, endPoint x: 824, endPoint y: 646, distance: 293.6
click at [849, 568] on img at bounding box center [777, 411] width 1158 height 743
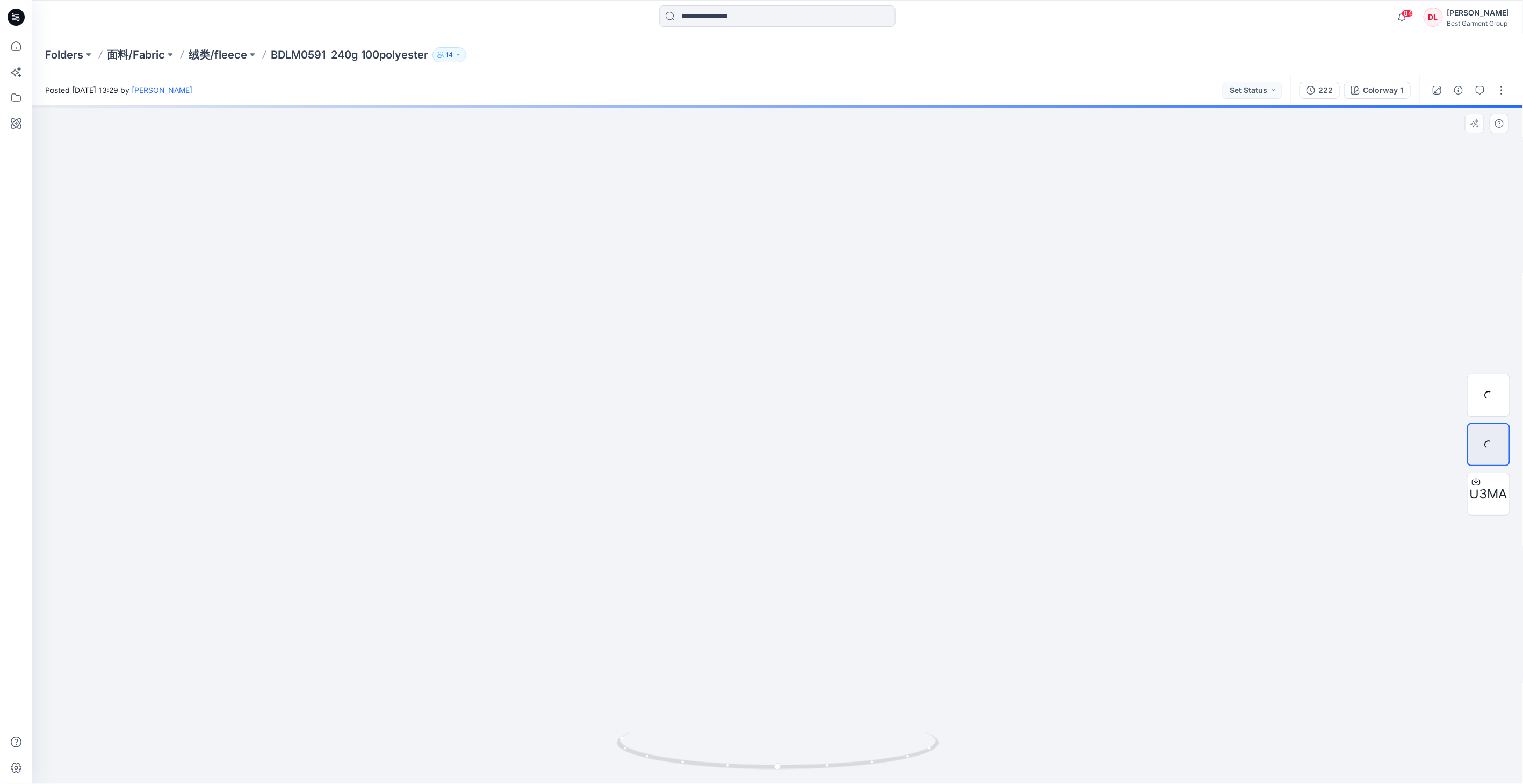
drag, startPoint x: 745, startPoint y: 395, endPoint x: 805, endPoint y: 289, distance: 121.8
click at [805, 289] on img at bounding box center [777, 385] width 919 height 797
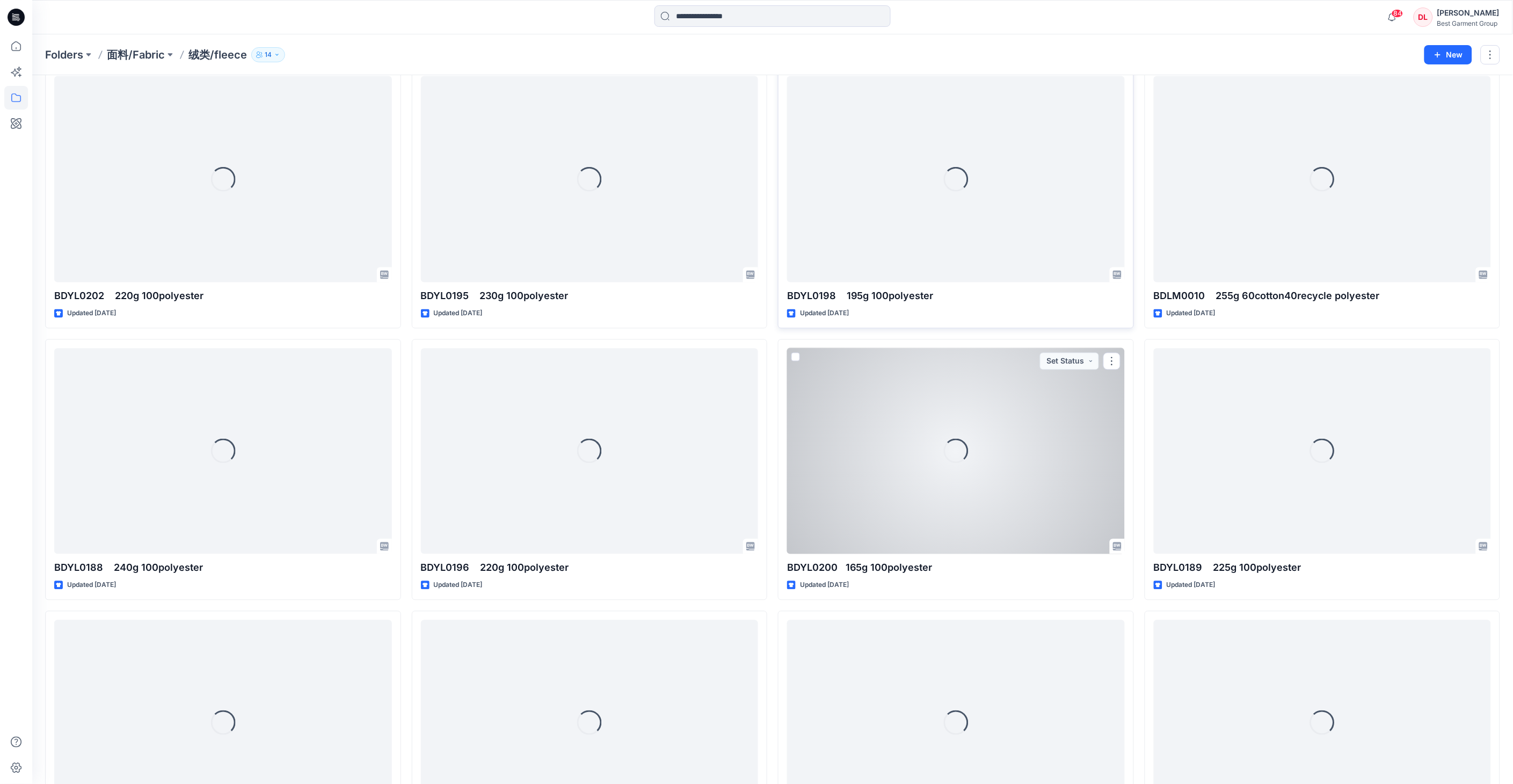
scroll to position [716, 0]
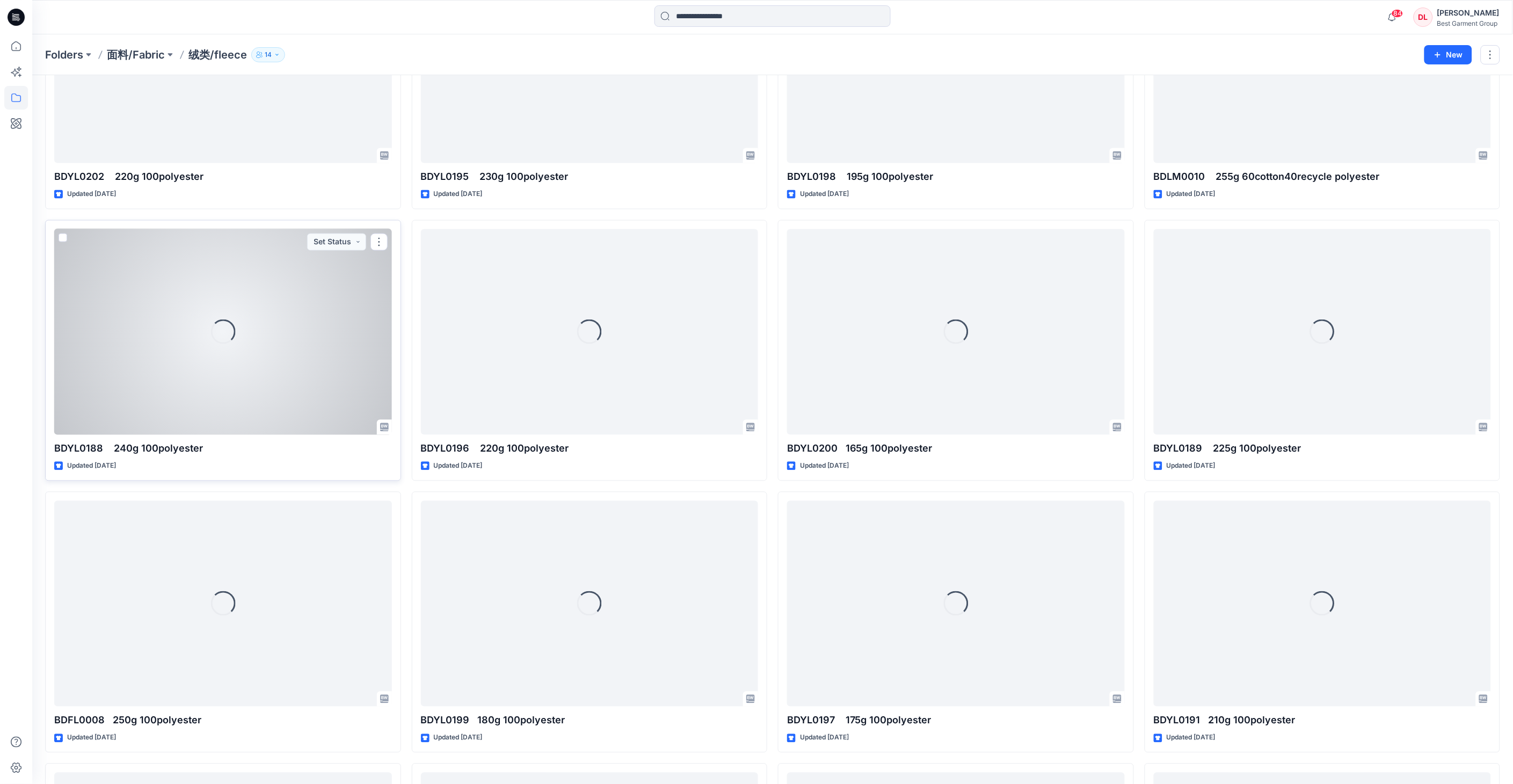
click at [265, 389] on div "Loading..." at bounding box center [223, 332] width 338 height 206
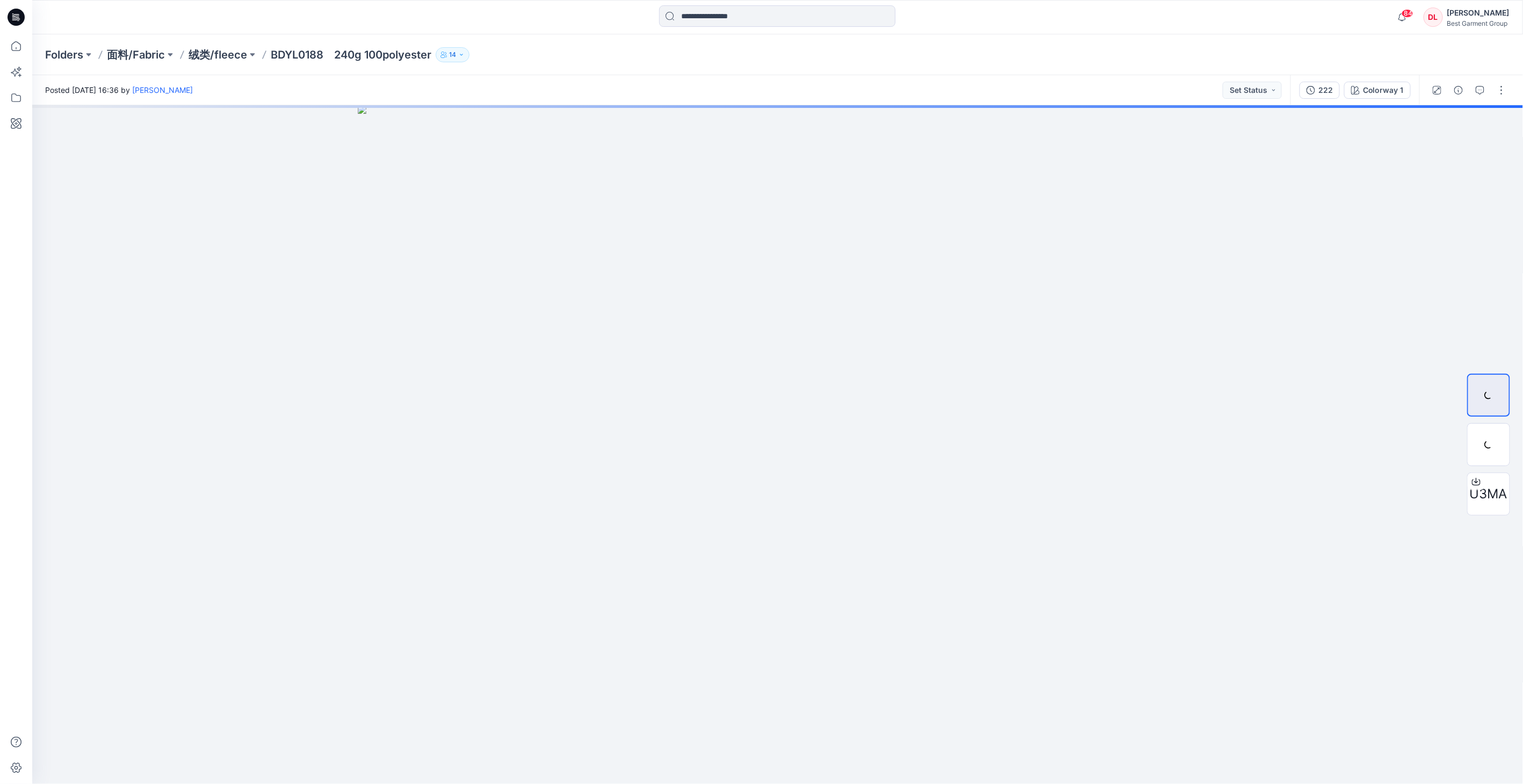
drag, startPoint x: 976, startPoint y: 367, endPoint x: 900, endPoint y: 792, distance: 431.7
click at [865, 592] on html "84 Notifications [PERSON_NAME] shared KIDSAW14-1 in Style look (未知) 19 hours ag…" at bounding box center [761, 392] width 1523 height 784
click at [865, 442] on div at bounding box center [1488, 444] width 43 height 43
drag, startPoint x: 828, startPoint y: 354, endPoint x: 851, endPoint y: 627, distance: 274.0
click at [851, 592] on img at bounding box center [777, 420] width 1158 height 726
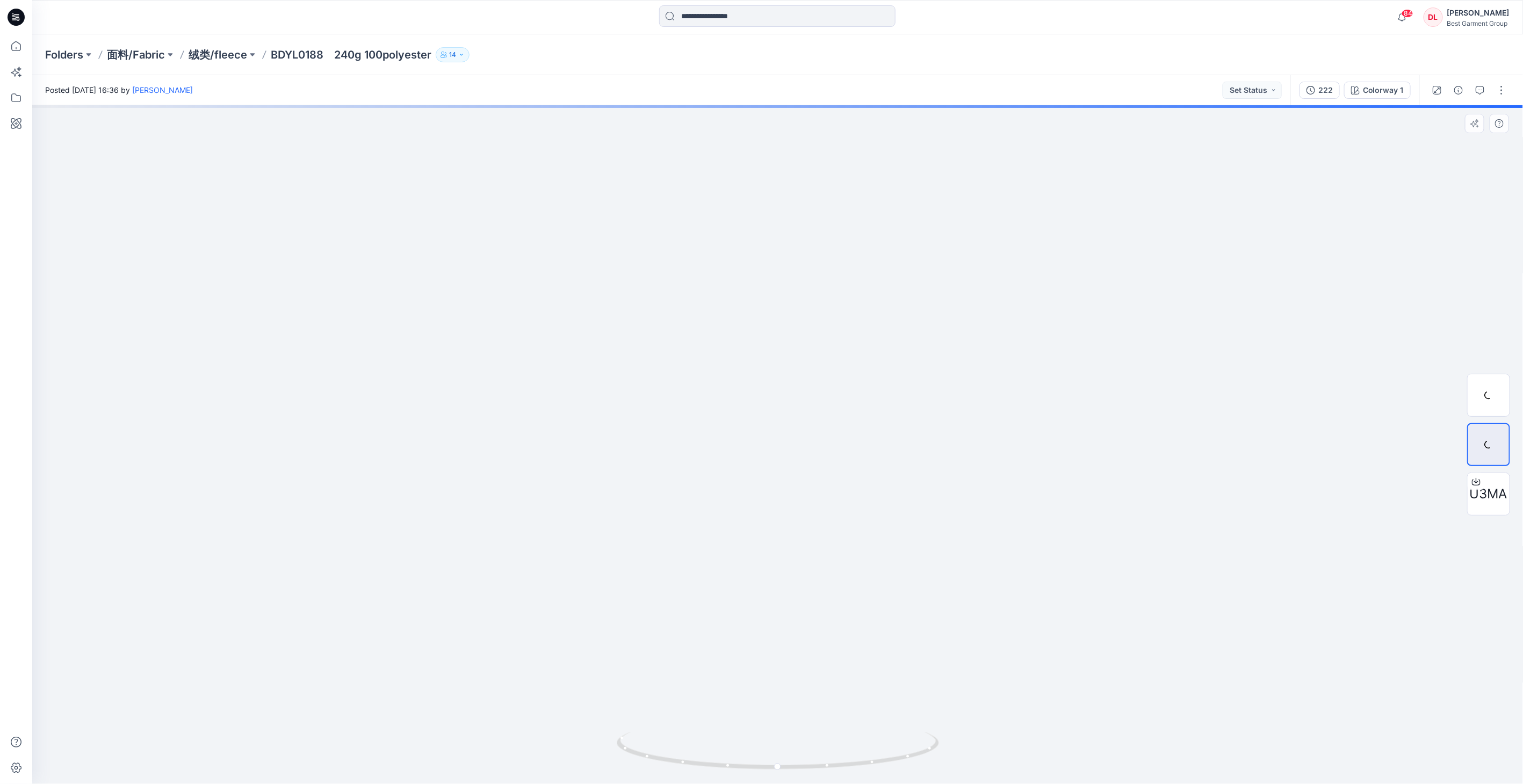
drag, startPoint x: 879, startPoint y: 464, endPoint x: 895, endPoint y: 357, distance: 108.2
click at [865, 357] on img at bounding box center [778, 445] width 2149 height 679
drag, startPoint x: 810, startPoint y: 559, endPoint x: 856, endPoint y: 347, distance: 216.9
click at [850, 342] on img at bounding box center [790, 314] width 2149 height 937
drag, startPoint x: 840, startPoint y: 485, endPoint x: 878, endPoint y: 382, distance: 109.8
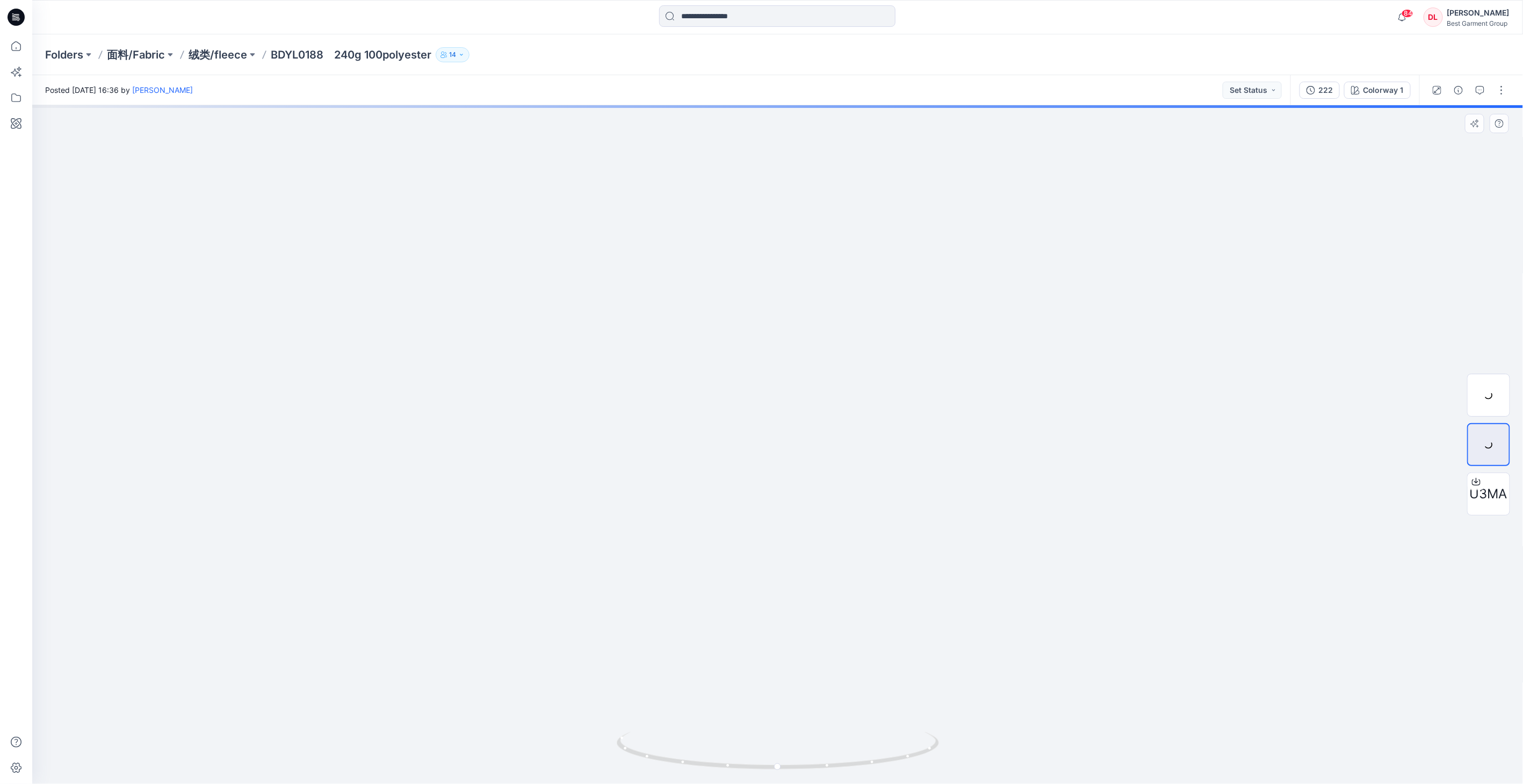
click at [865, 382] on img at bounding box center [818, 283] width 2149 height 1003
drag, startPoint x: 856, startPoint y: 447, endPoint x: 846, endPoint y: 344, distance: 103.5
click at [846, 344] on img at bounding box center [855, 192] width 2149 height 1184
drag, startPoint x: 839, startPoint y: 414, endPoint x: 846, endPoint y: 338, distance: 76.3
click at [846, 338] on img at bounding box center [852, 142] width 2149 height 1283
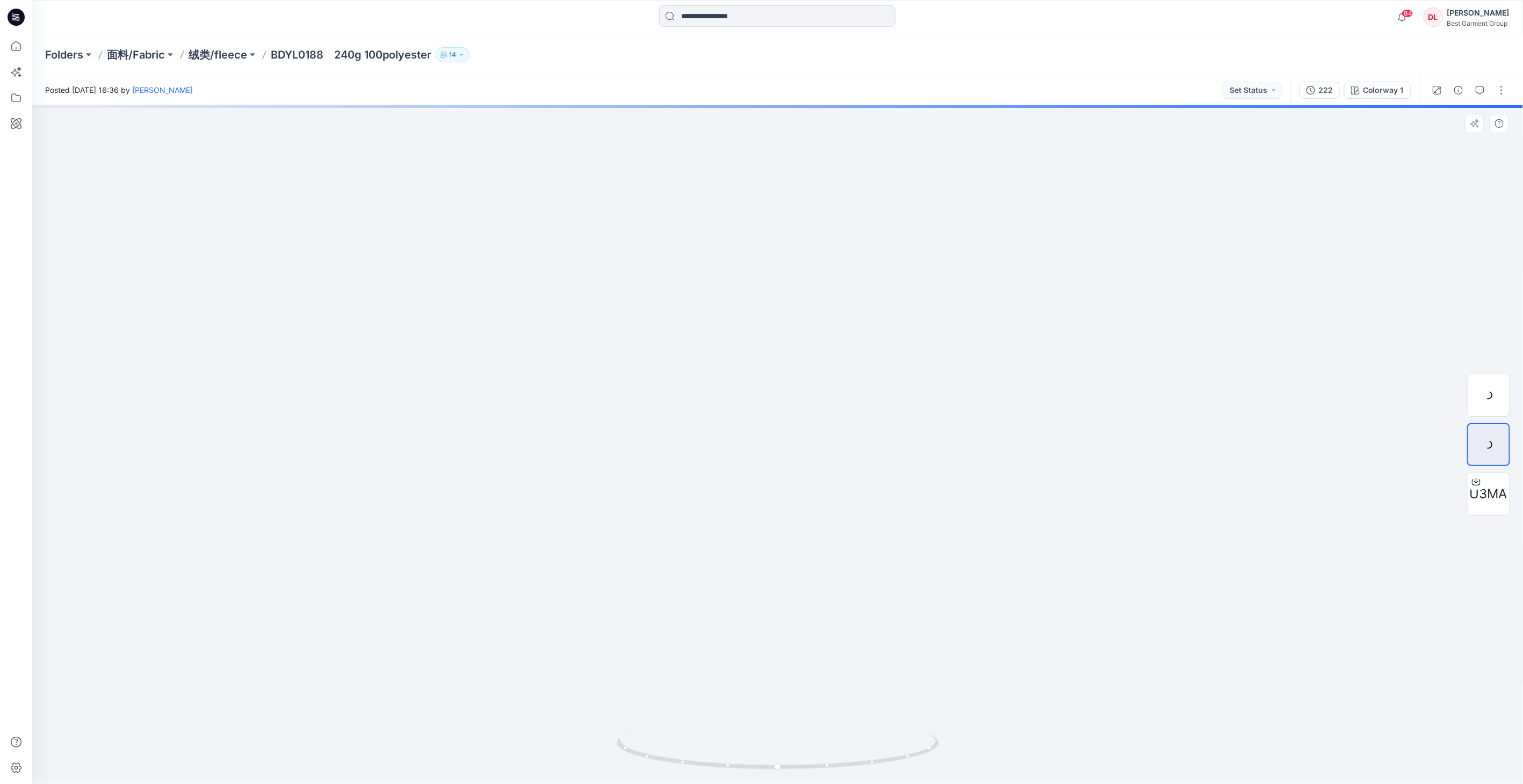
drag, startPoint x: 734, startPoint y: 463, endPoint x: 740, endPoint y: 388, distance: 75.2
click at [740, 388] on img at bounding box center [857, 112] width 2149 height 1343
drag, startPoint x: 764, startPoint y: 543, endPoint x: 764, endPoint y: 475, distance: 68.0
click at [764, 475] on img at bounding box center [858, 104] width 2149 height 1358
drag, startPoint x: 768, startPoint y: 473, endPoint x: 759, endPoint y: 384, distance: 89.5
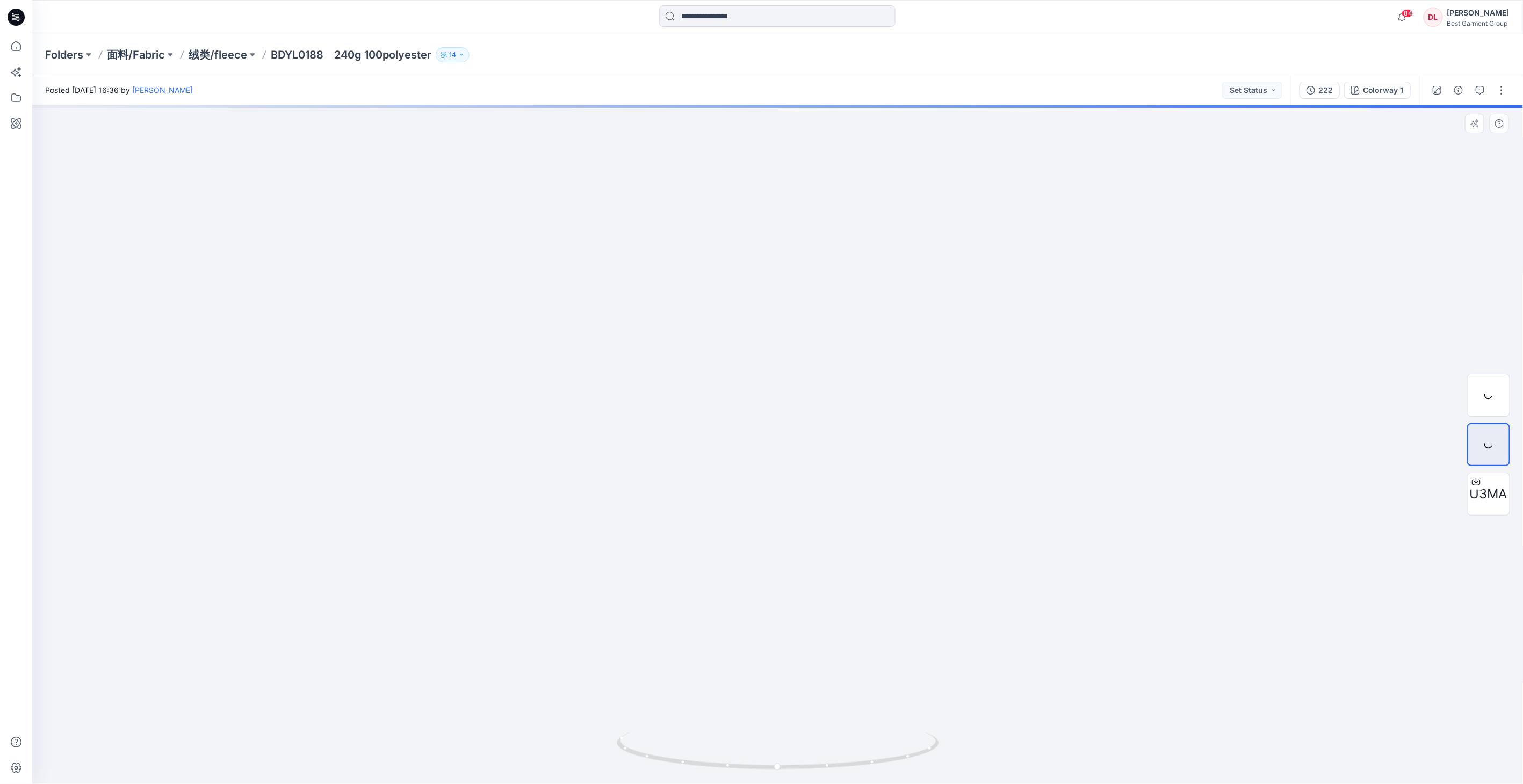
click at [759, 384] on img at bounding box center [850, 27] width 2149 height 1515
drag, startPoint x: 806, startPoint y: 383, endPoint x: 811, endPoint y: 370, distance: 13.9
click at [811, 370] on img at bounding box center [813, 70] width 1788 height 1427
click at [865, 89] on icon "button" at bounding box center [1310, 90] width 8 height 8
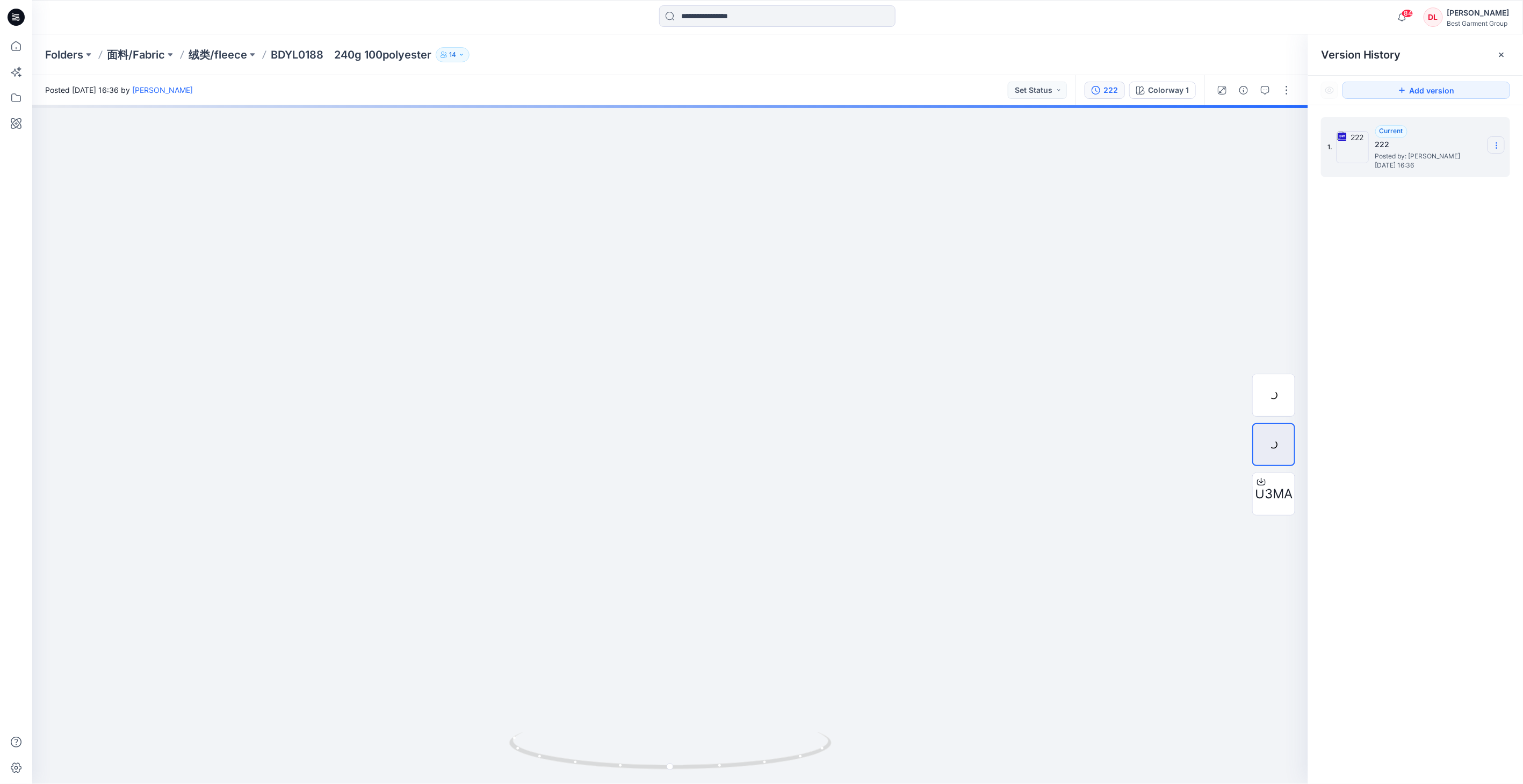
click at [865, 143] on section at bounding box center [1495, 144] width 18 height 18
click at [865, 168] on span "Download Source BW File" at bounding box center [1441, 166] width 89 height 13
